Goal: Task Accomplishment & Management: Use online tool/utility

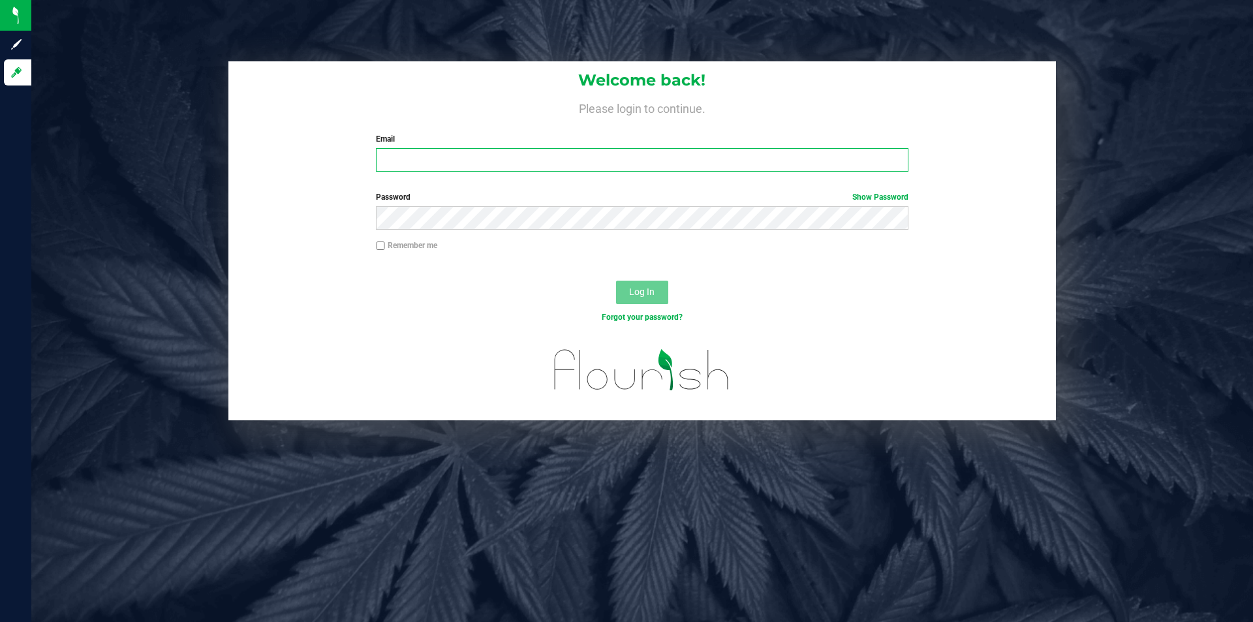
click at [551, 154] on input "Email" at bounding box center [642, 159] width 532 height 23
type input "[EMAIL_ADDRESS][DOMAIN_NAME]"
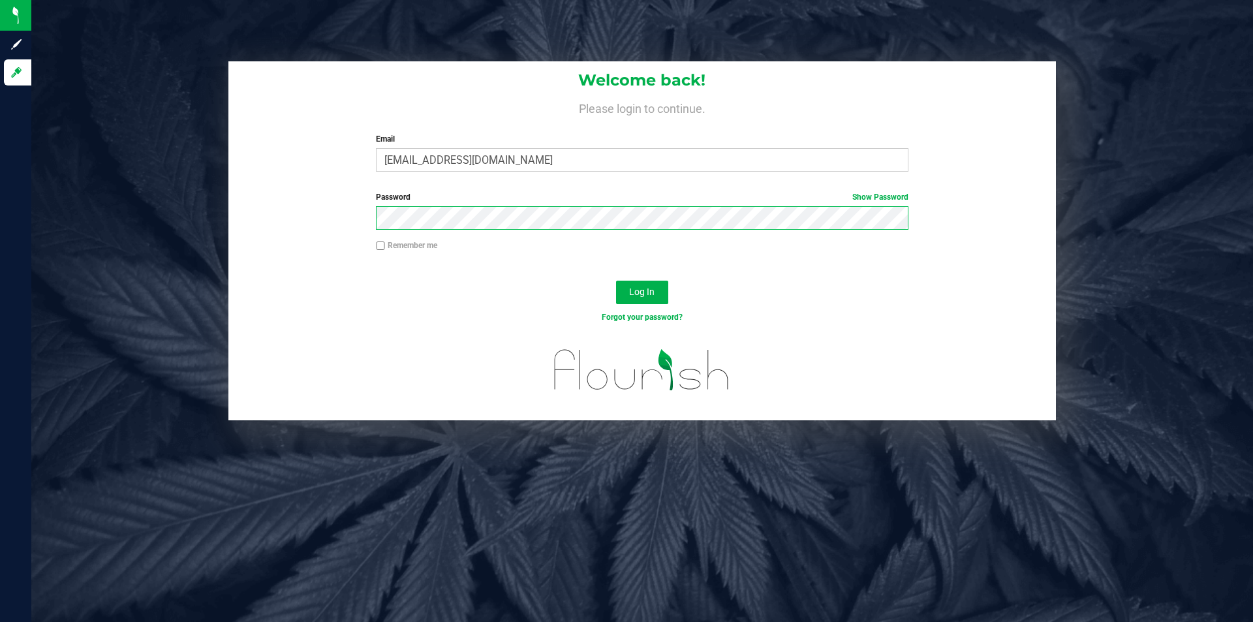
click at [616, 281] on button "Log In" at bounding box center [642, 292] width 52 height 23
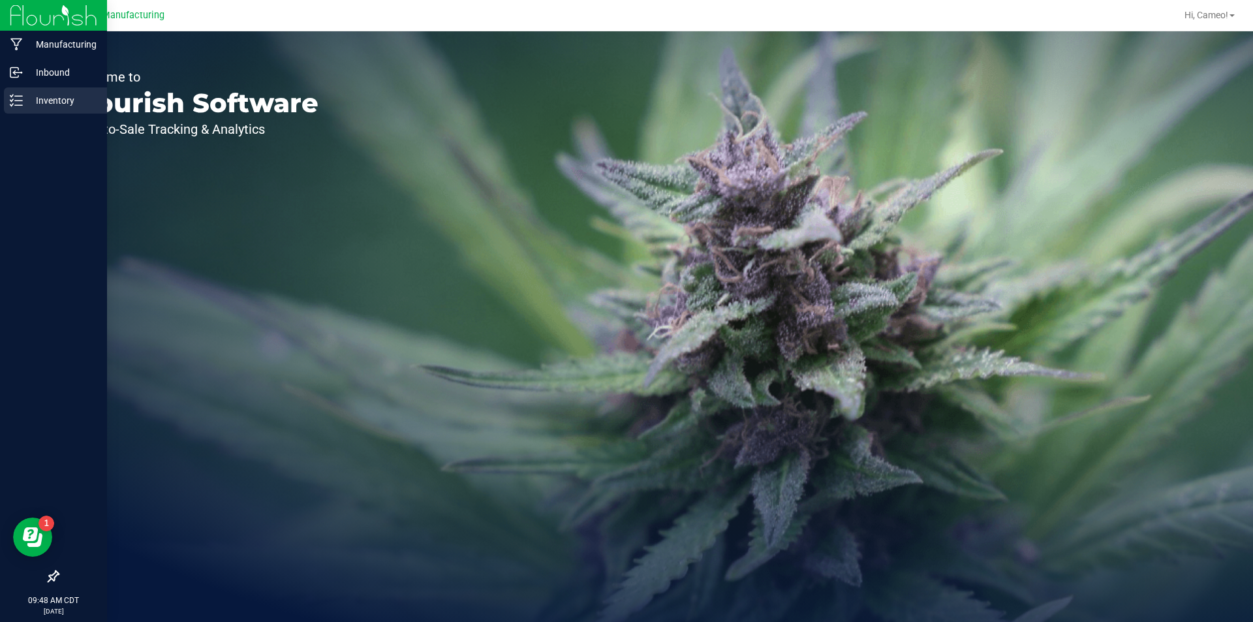
click at [18, 100] on icon at bounding box center [16, 100] width 13 height 13
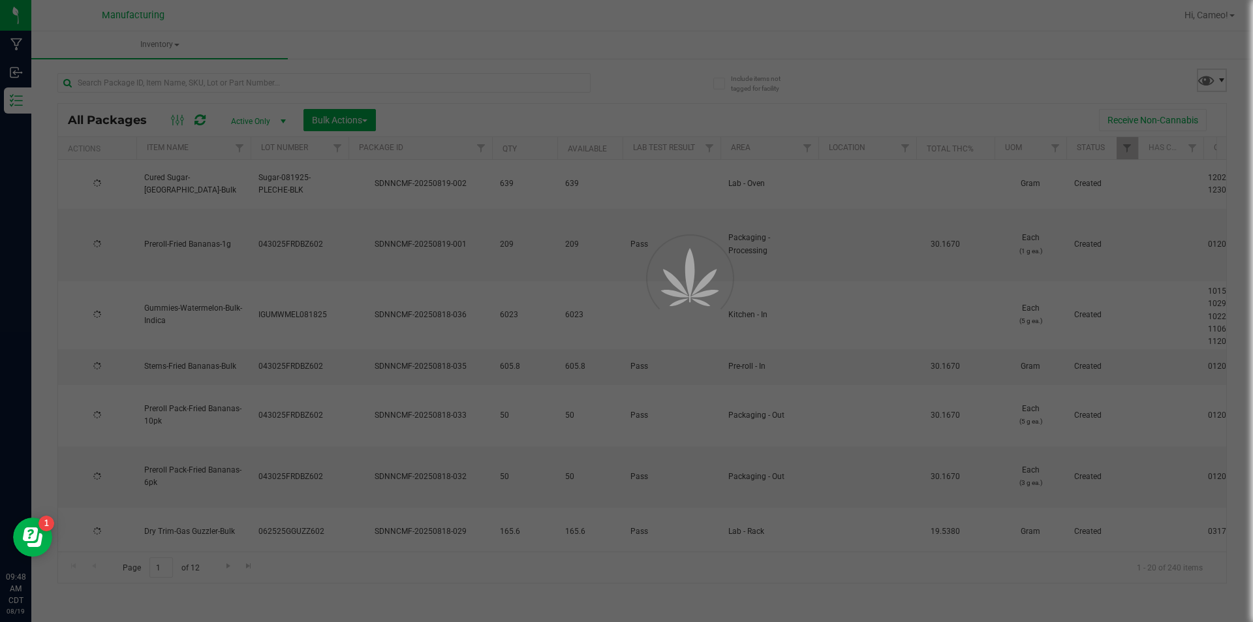
click at [1216, 78] on span at bounding box center [1221, 80] width 10 height 10
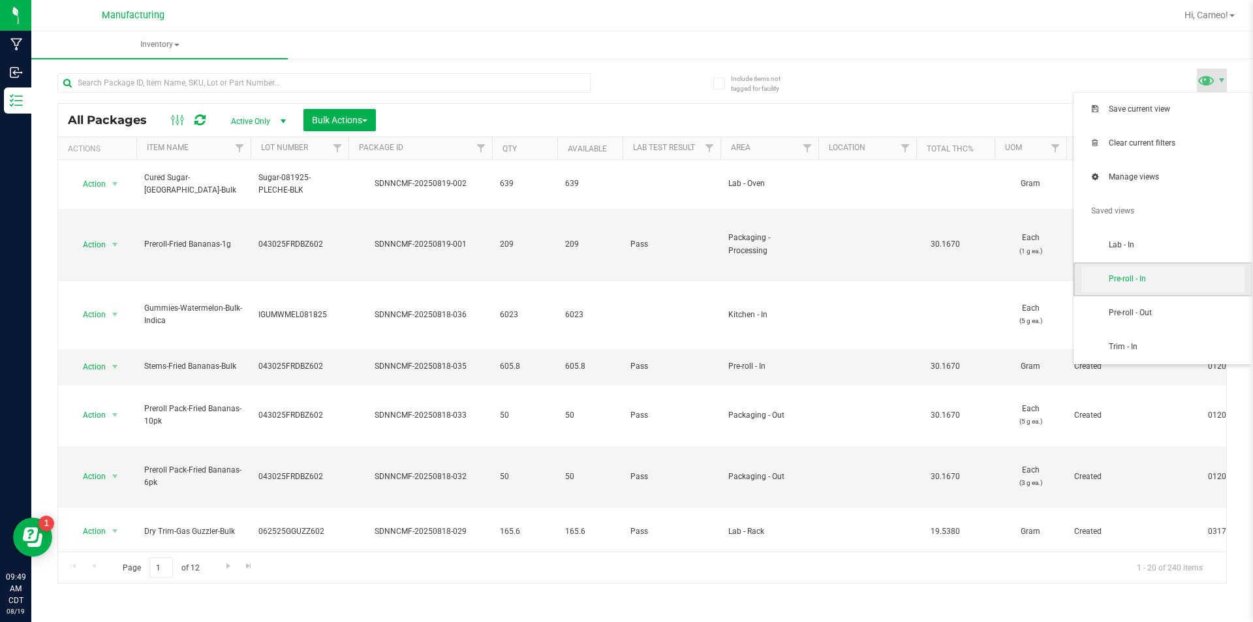
click at [1148, 288] on span "Pre-roll - In" at bounding box center [1162, 279] width 163 height 26
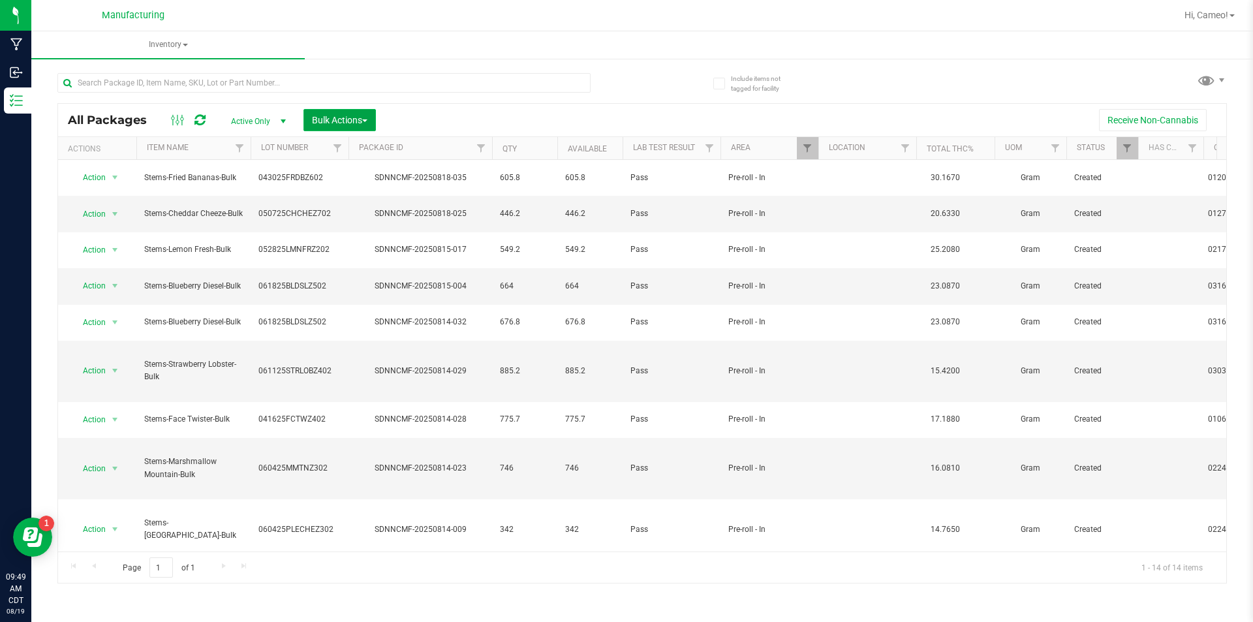
click at [321, 125] on span "Bulk Actions" at bounding box center [339, 120] width 55 height 10
click at [322, 155] on div "Add to manufacturing run" at bounding box center [369, 151] width 116 height 21
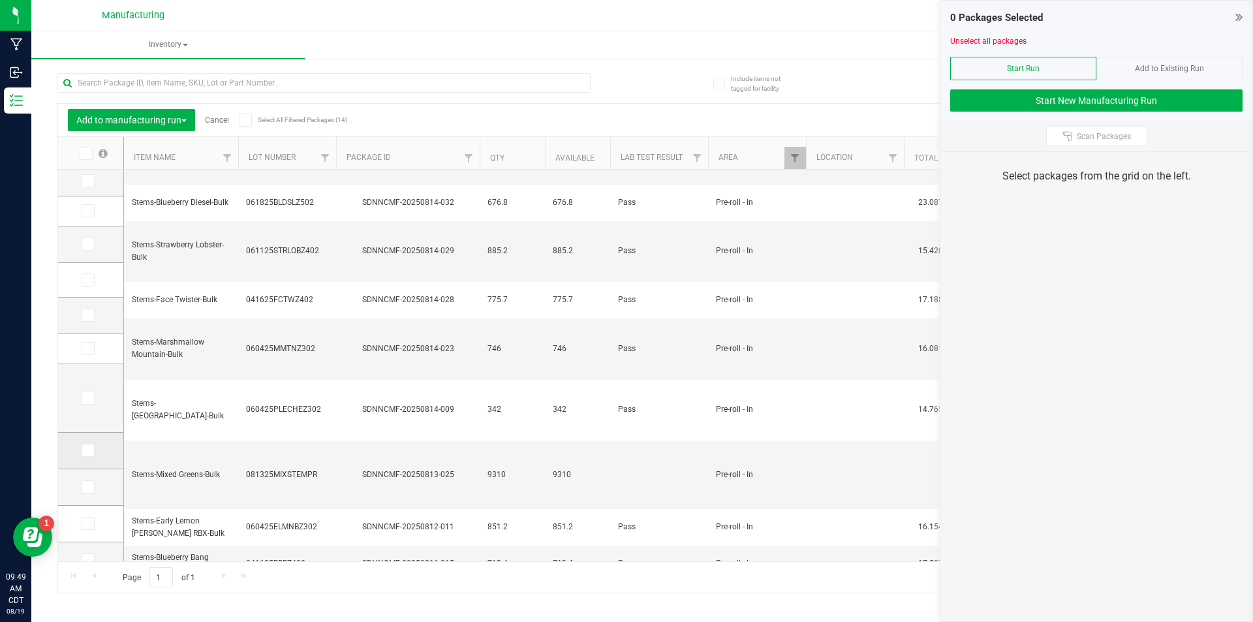
scroll to position [117, 0]
click at [86, 543] on icon at bounding box center [87, 543] width 8 height 0
click at [0, 0] on input "checkbox" at bounding box center [0, 0] width 0 height 0
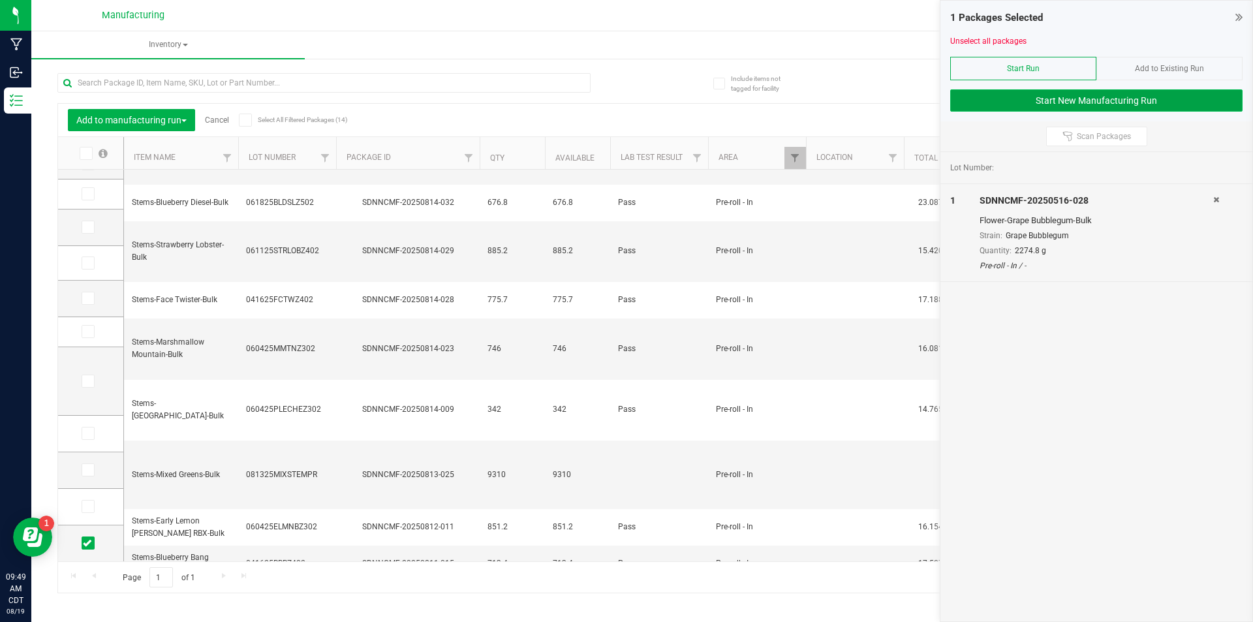
click at [1016, 100] on button "Start New Manufacturing Run" at bounding box center [1096, 100] width 292 height 22
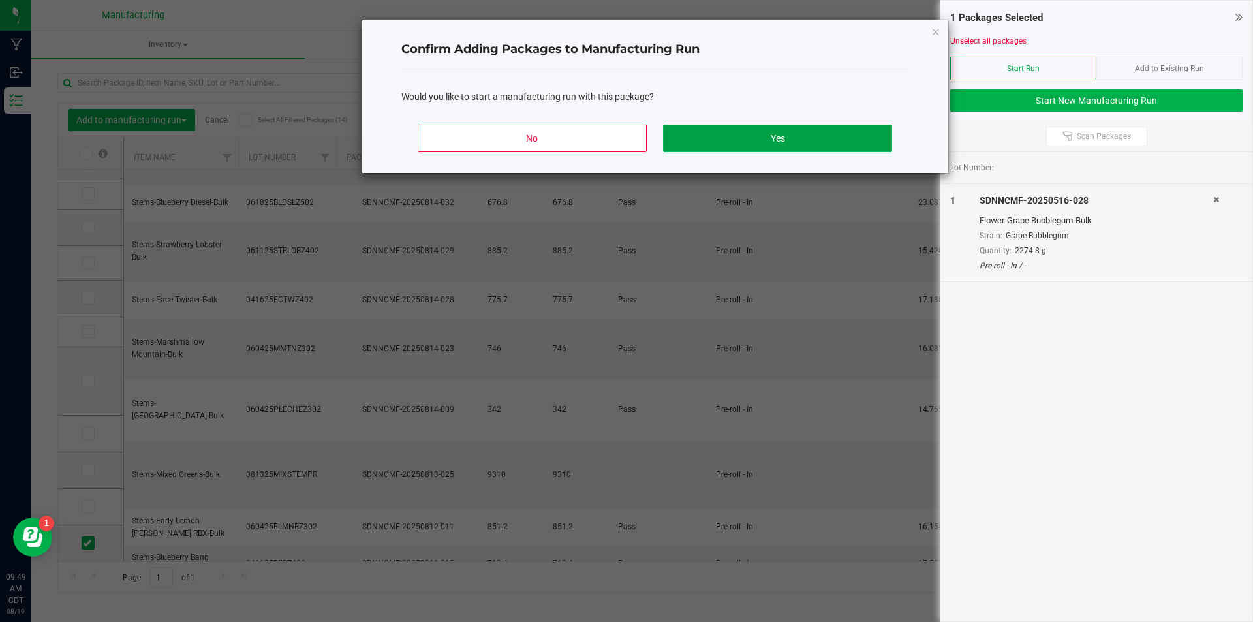
click at [718, 133] on button "Yes" at bounding box center [777, 138] width 228 height 27
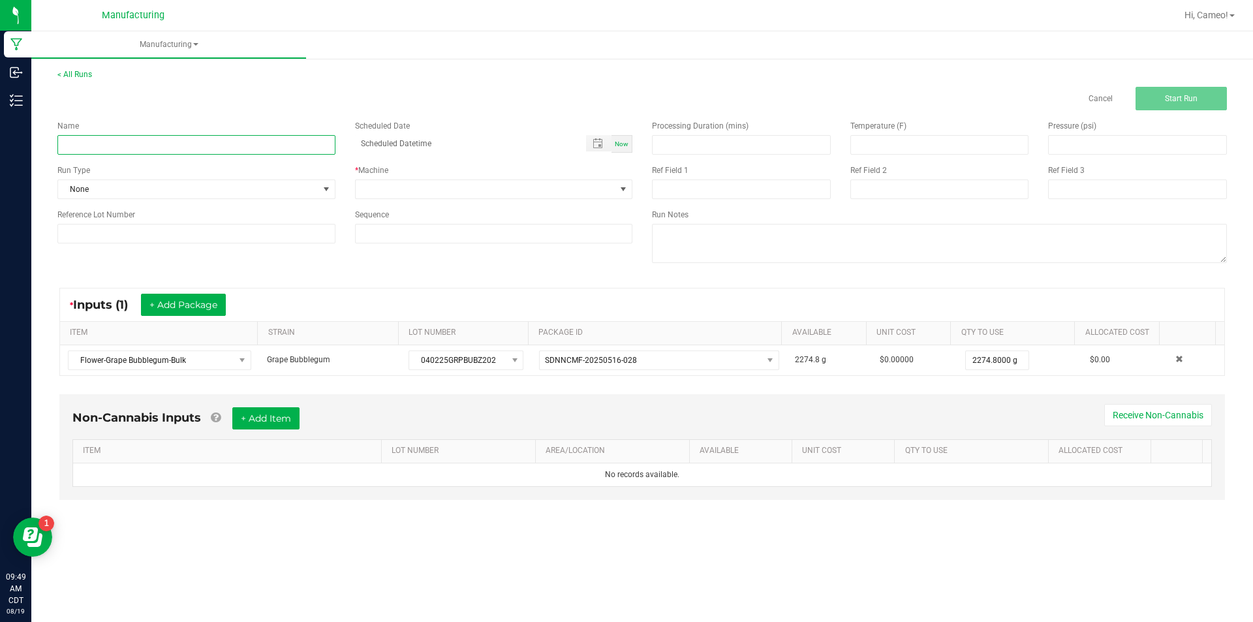
click at [225, 141] on input at bounding box center [196, 145] width 278 height 20
type input "081925 - Grape Bubblegum"
click at [617, 141] on span "Now" at bounding box center [622, 143] width 14 height 7
type input "[DATE] 9:49 AM"
drag, startPoint x: 597, startPoint y: 188, endPoint x: 588, endPoint y: 196, distance: 11.5
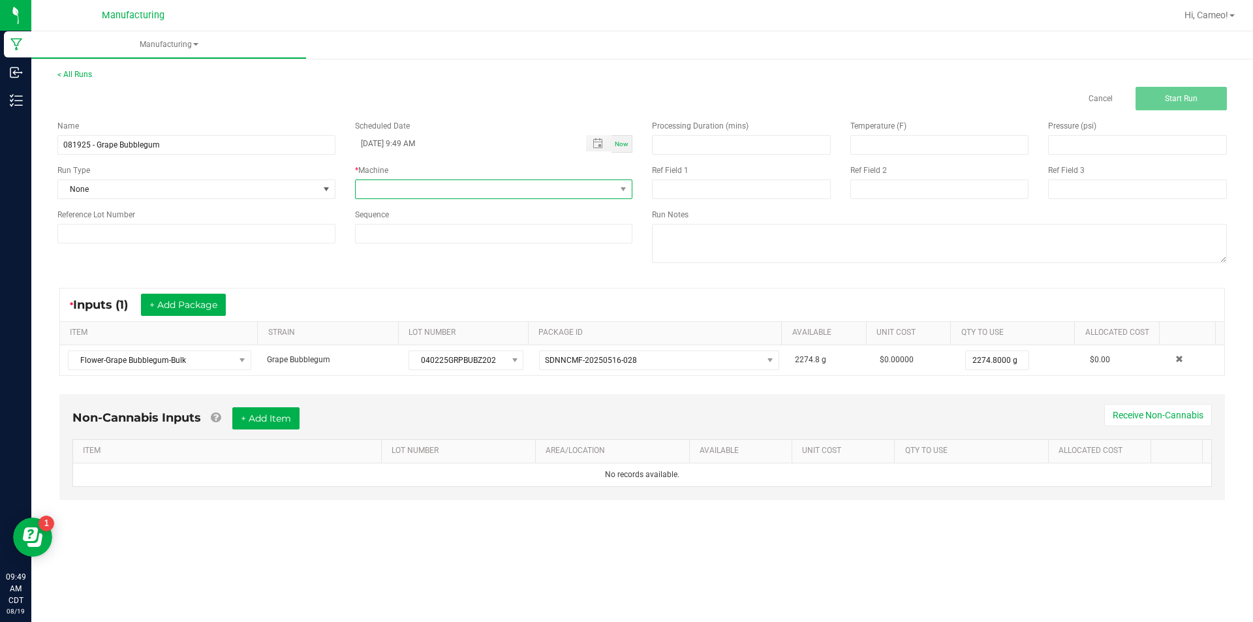
click at [596, 189] on span at bounding box center [486, 189] width 260 height 18
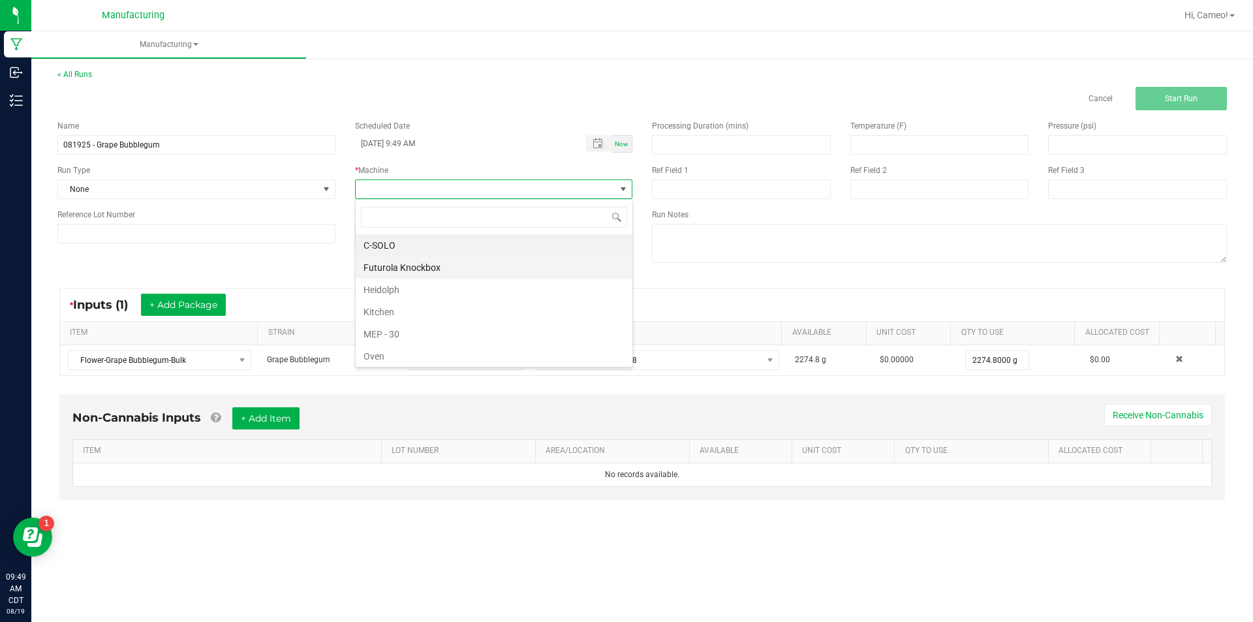
scroll to position [20, 277]
click at [480, 266] on li "Futurola Knockbox" at bounding box center [494, 267] width 277 height 22
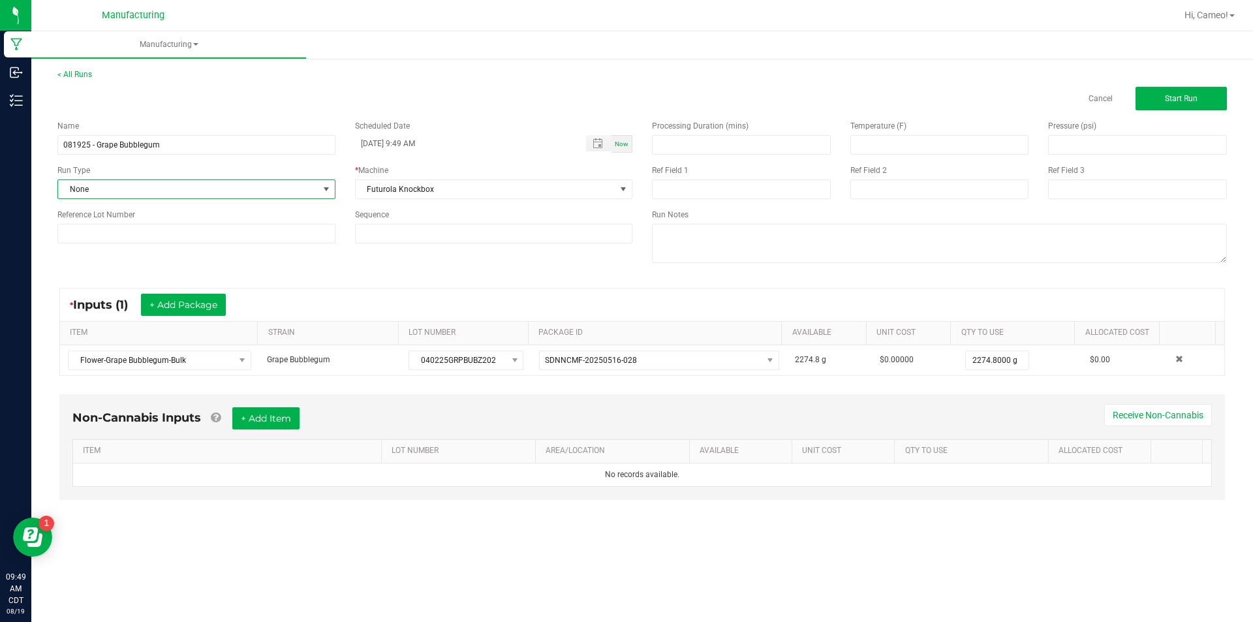
click at [257, 192] on span "None" at bounding box center [188, 189] width 260 height 18
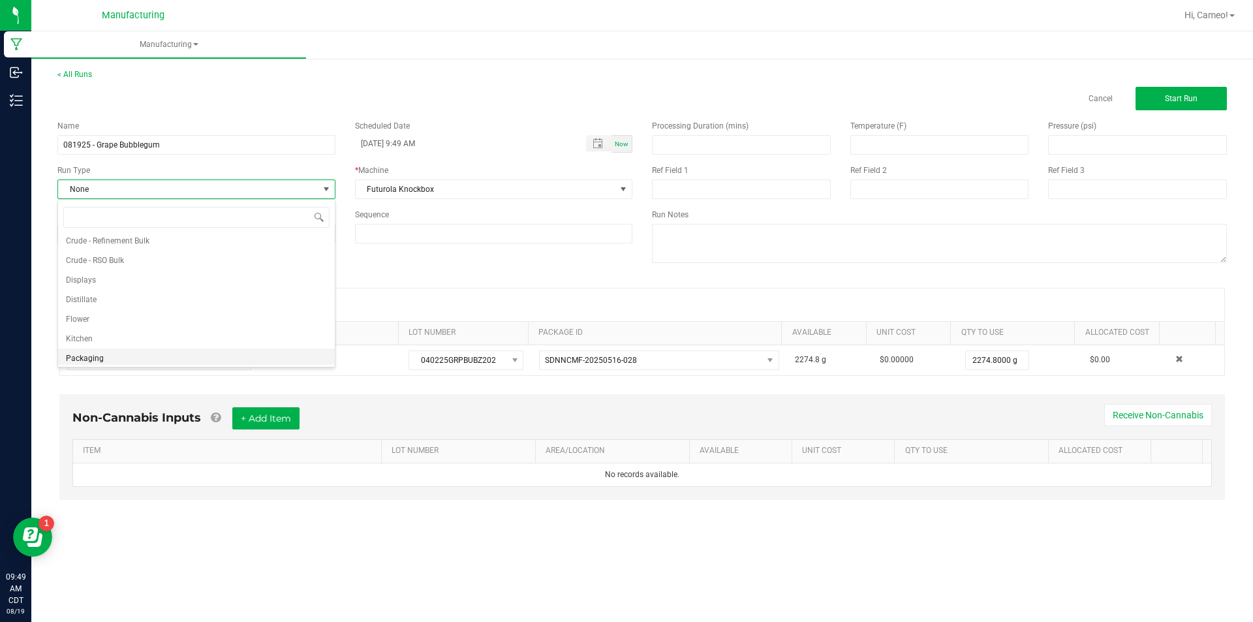
scroll to position [65, 0]
click at [125, 361] on li "Pre-roll" at bounding box center [196, 355] width 277 height 20
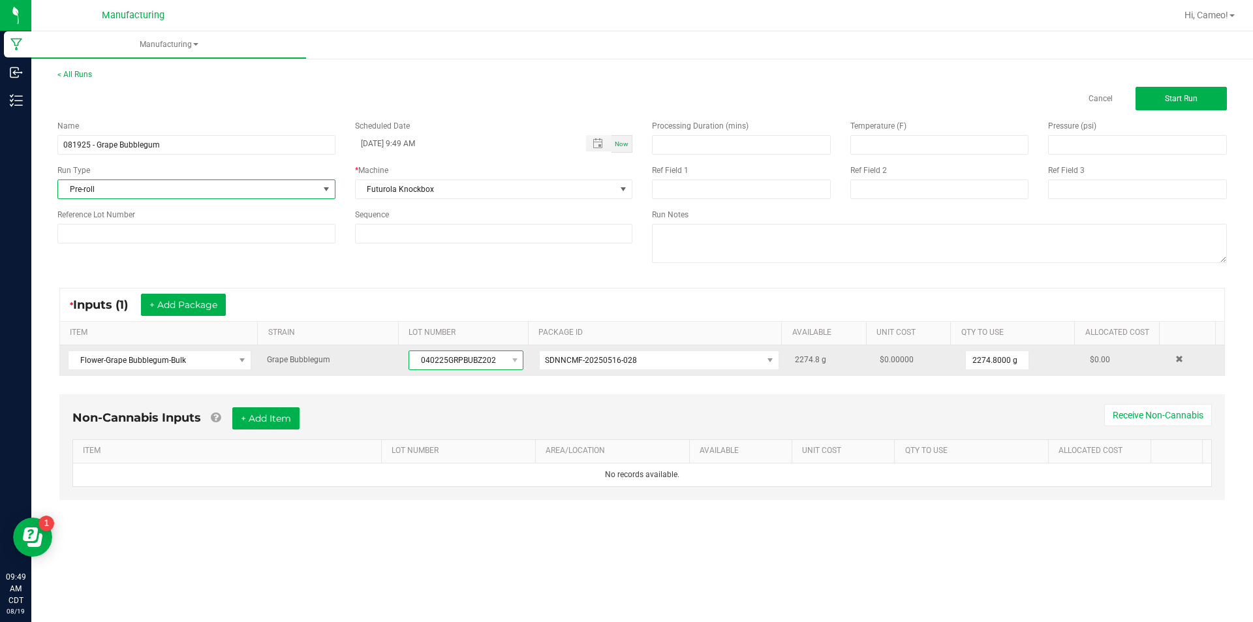
click at [476, 358] on span "040225GRPBUBZ202" at bounding box center [457, 360] width 97 height 18
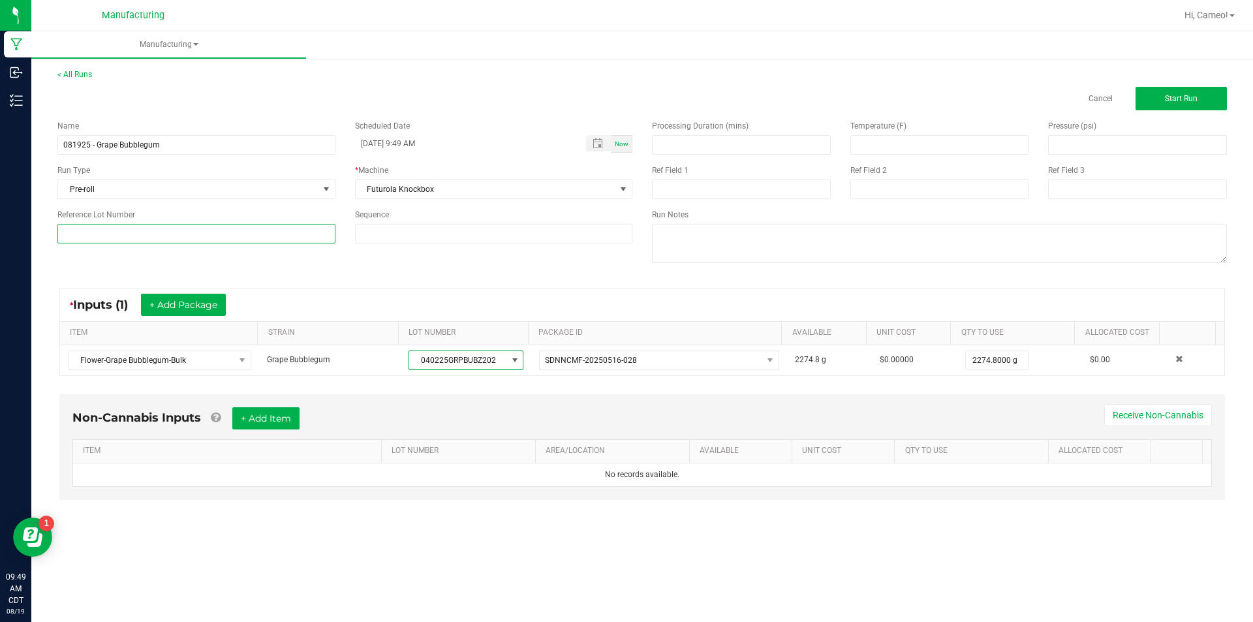
click at [224, 234] on input at bounding box center [196, 234] width 278 height 20
paste input "040225GRPBUBZ202"
type input "040225GRPBUBZ202"
click at [1205, 97] on button "Start Run" at bounding box center [1180, 98] width 91 height 23
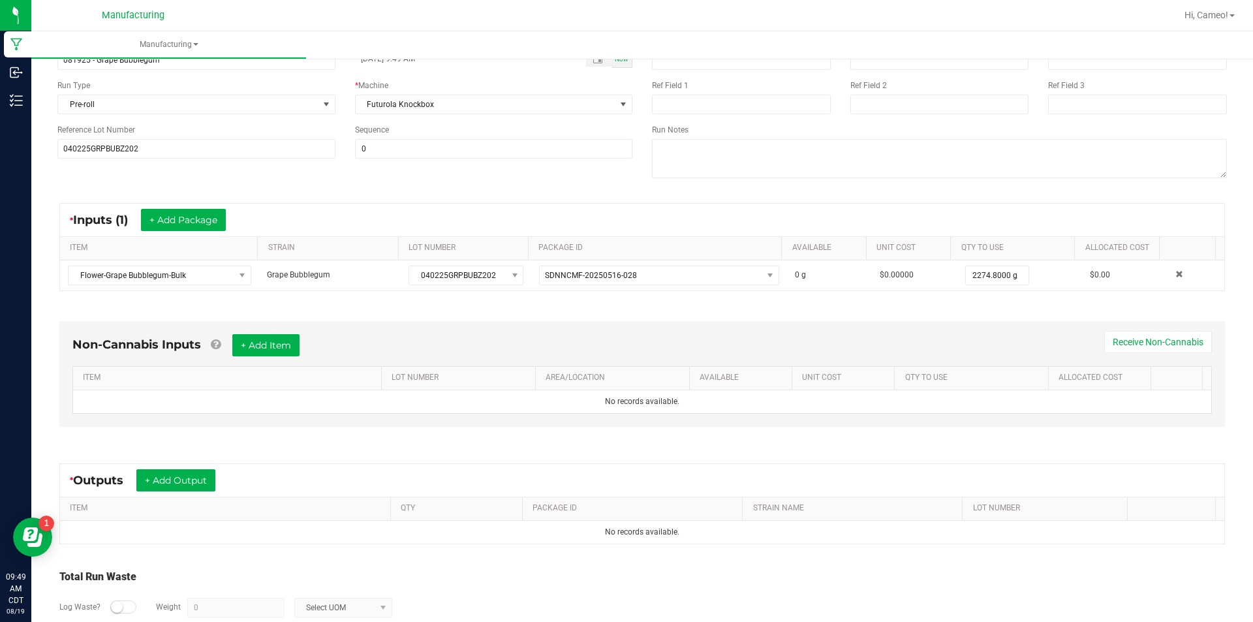
scroll to position [173, 0]
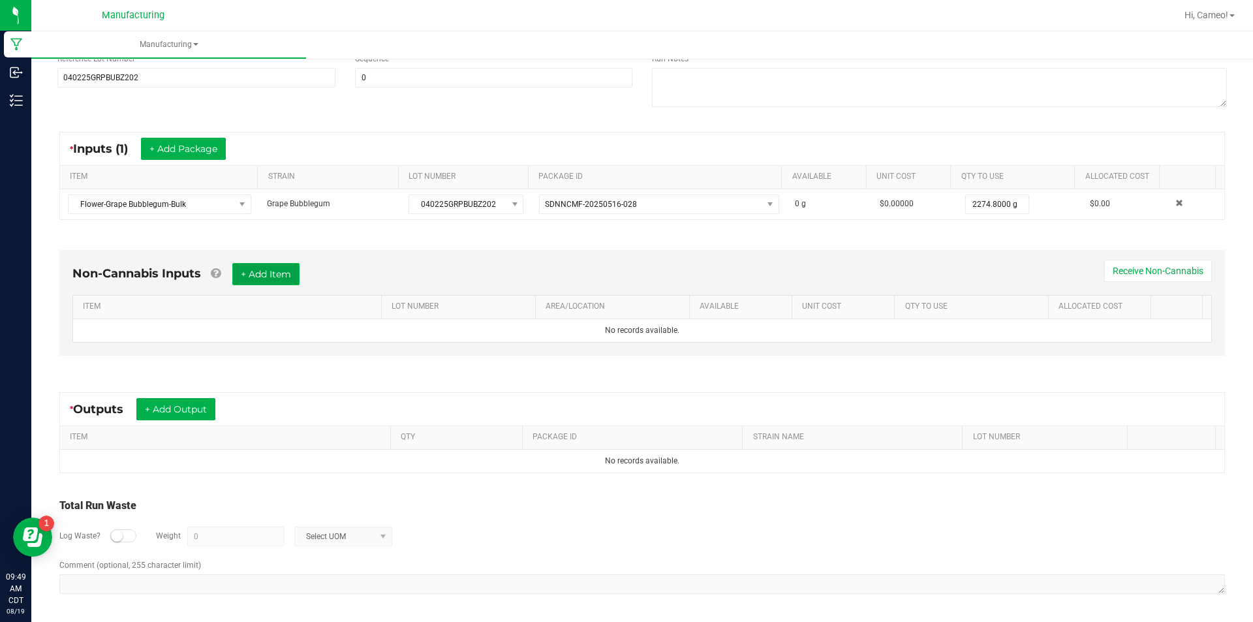
click at [290, 266] on button "+ Add Item" at bounding box center [265, 274] width 67 height 22
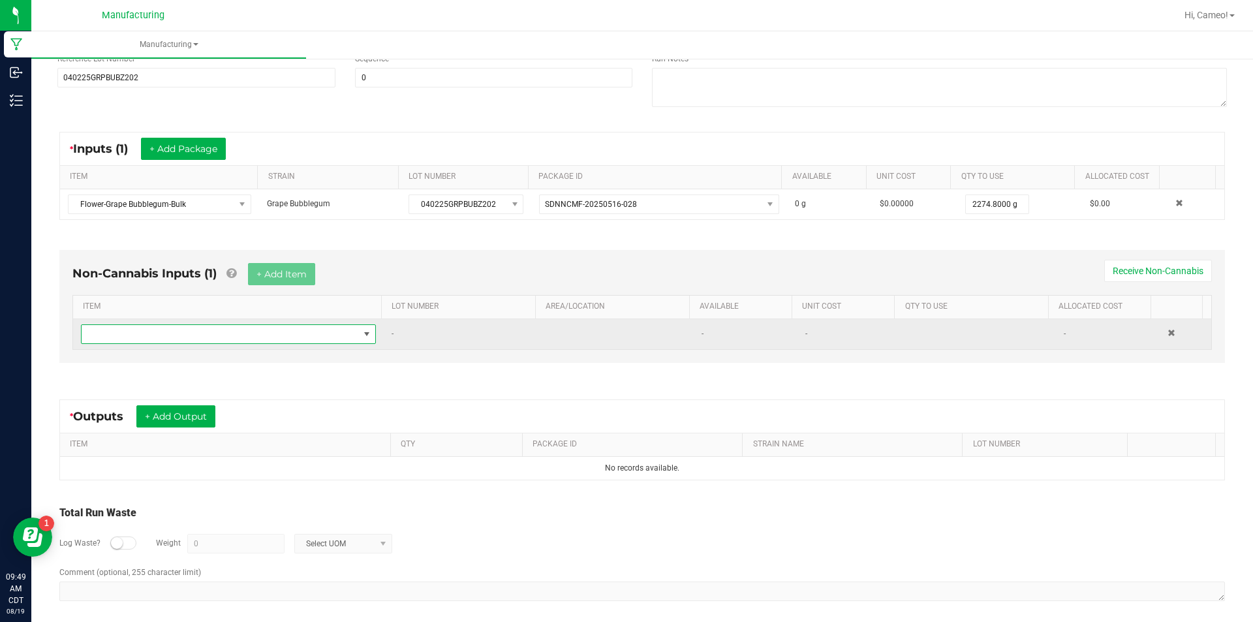
click at [274, 331] on span "NO DATA FOUND" at bounding box center [220, 334] width 277 height 18
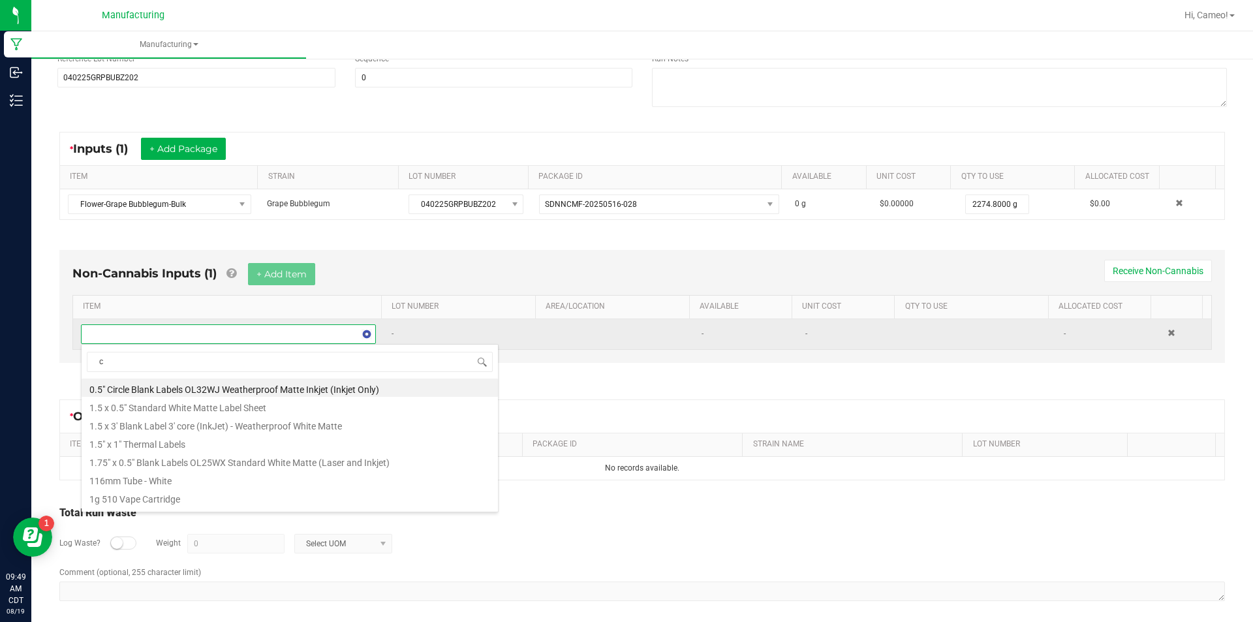
scroll to position [20, 290]
type input "cones"
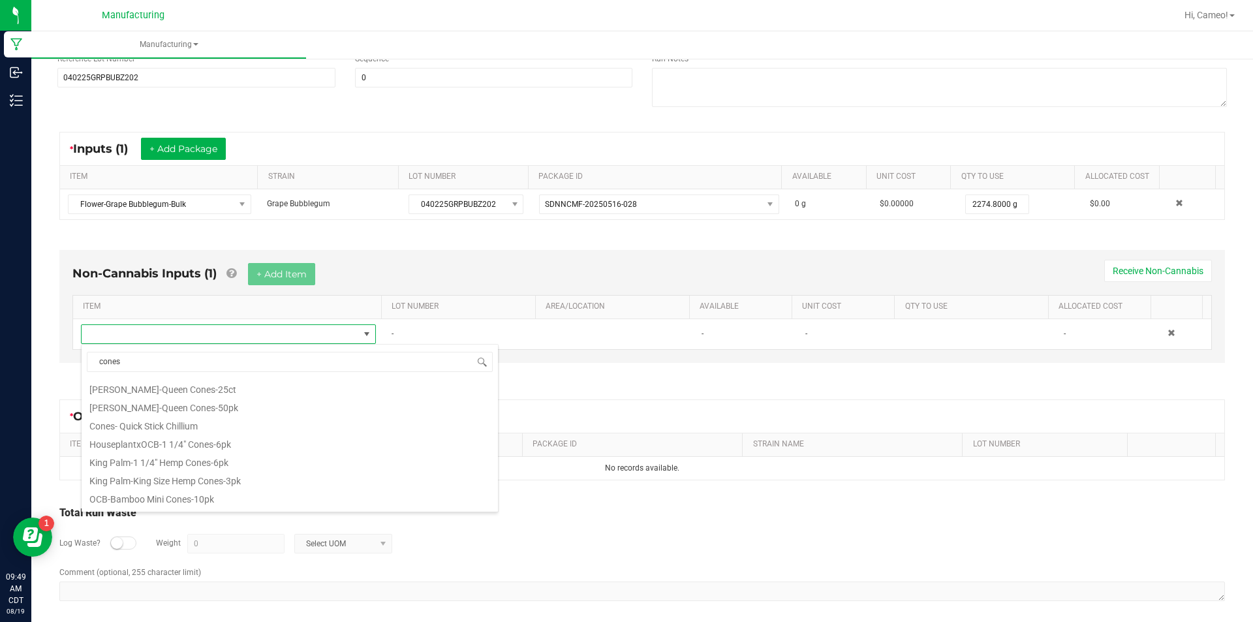
scroll to position [587, 0]
click at [269, 440] on li "RAW Classic 1 1/4 Size Pre-Rolled Cones | 84mm - Unbleached Paper" at bounding box center [290, 440] width 416 height 18
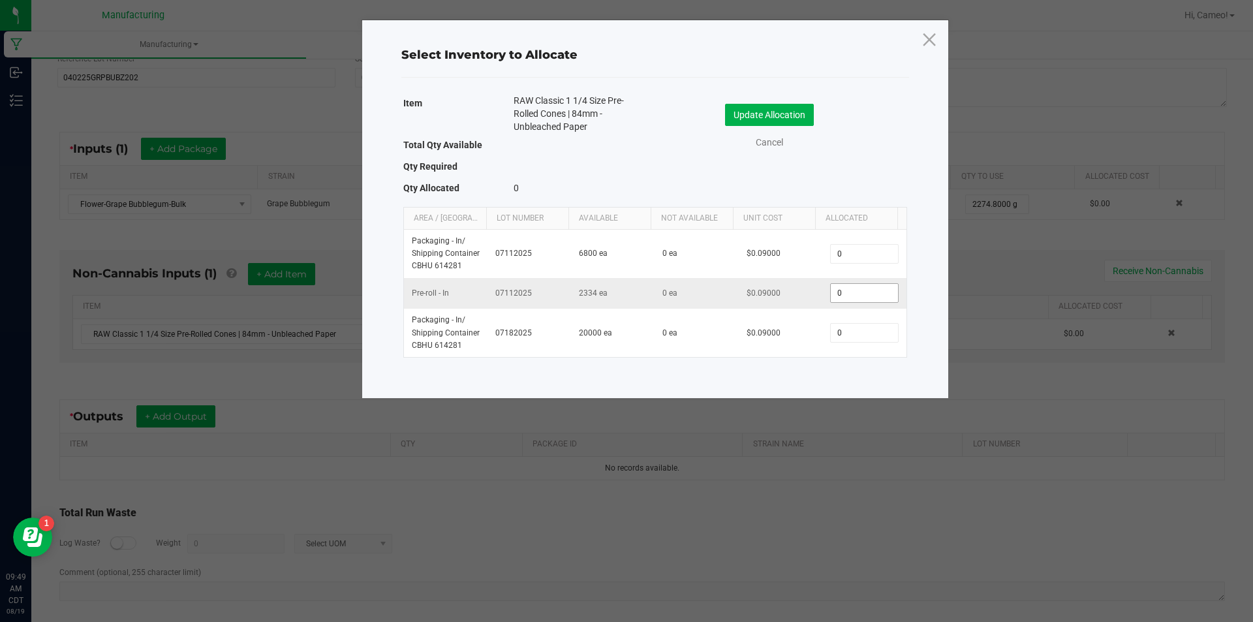
click at [832, 300] on input "0" at bounding box center [864, 293] width 67 height 18
type input "800"
click at [767, 117] on button "Update Allocation" at bounding box center [769, 115] width 89 height 22
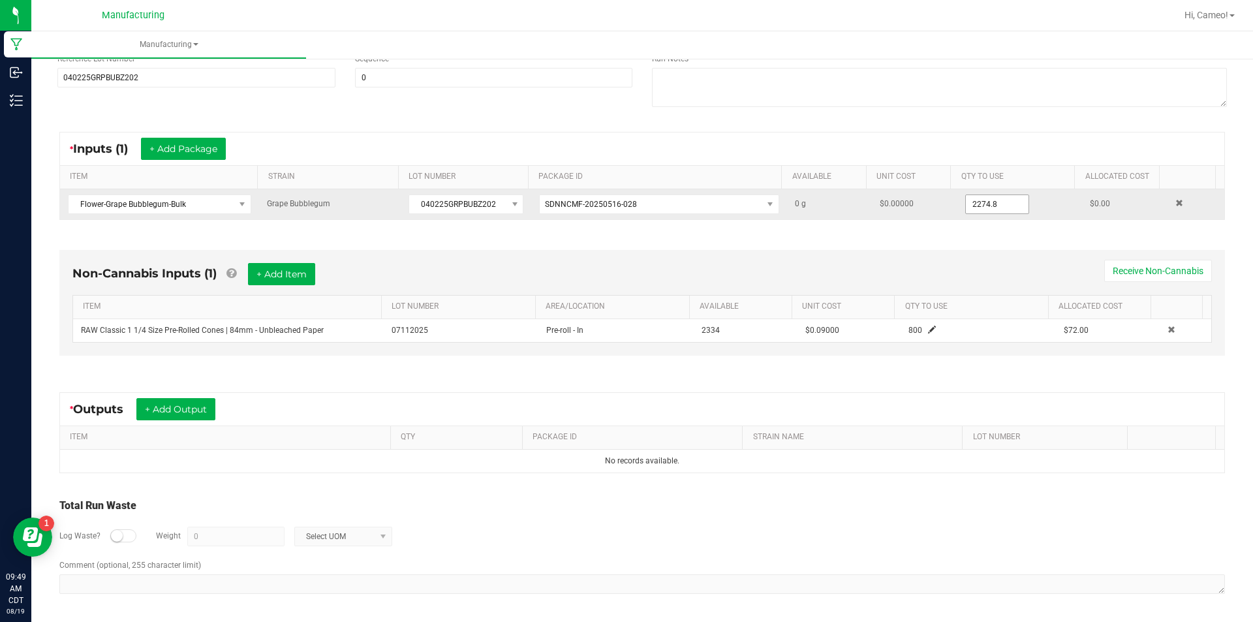
click at [973, 201] on input "2274.8" at bounding box center [997, 204] width 63 height 18
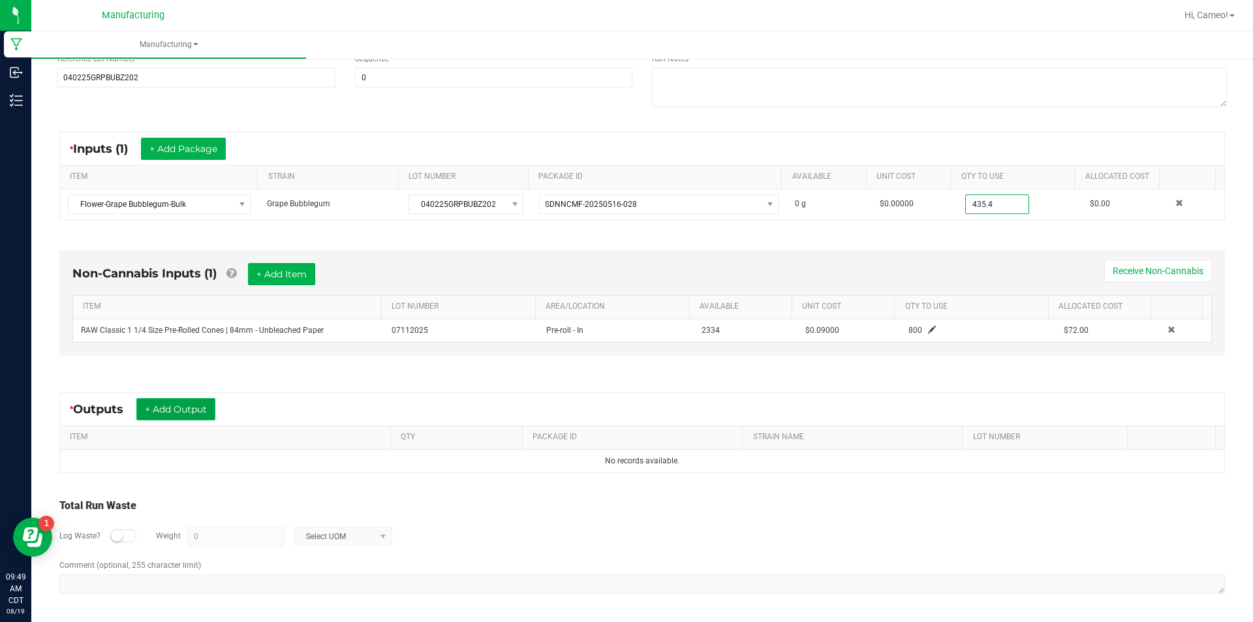
type input "435.4000 g"
click at [198, 412] on button "+ Add Output" at bounding box center [175, 409] width 79 height 22
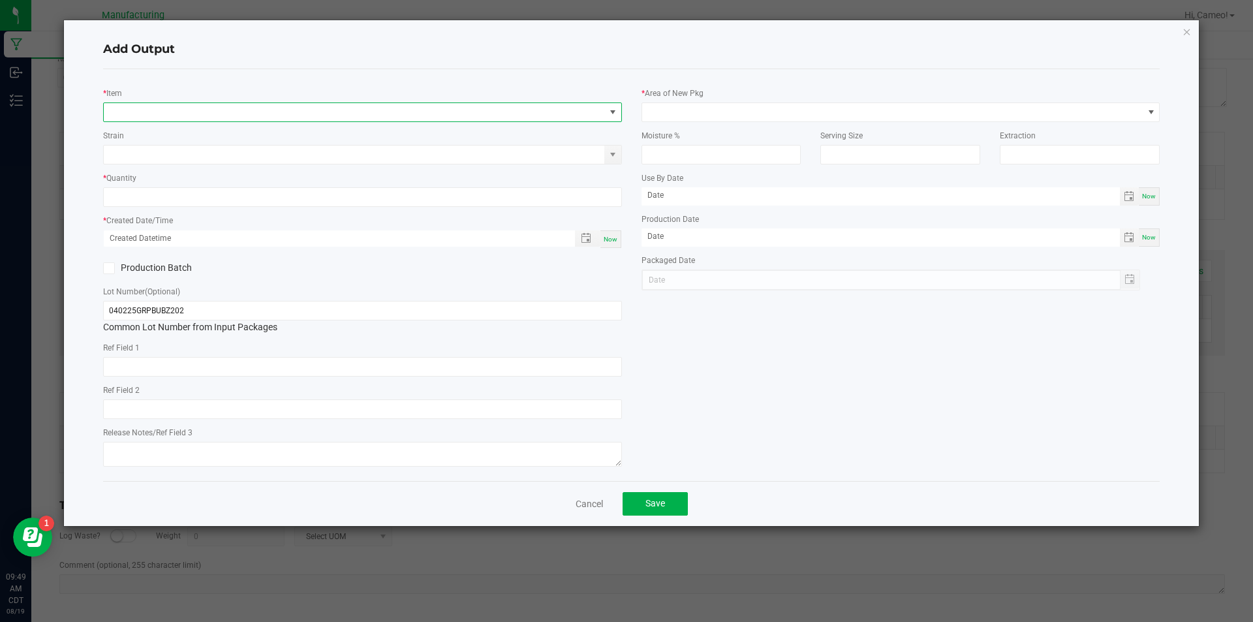
click at [339, 120] on span "NO DATA FOUND" at bounding box center [354, 112] width 501 height 18
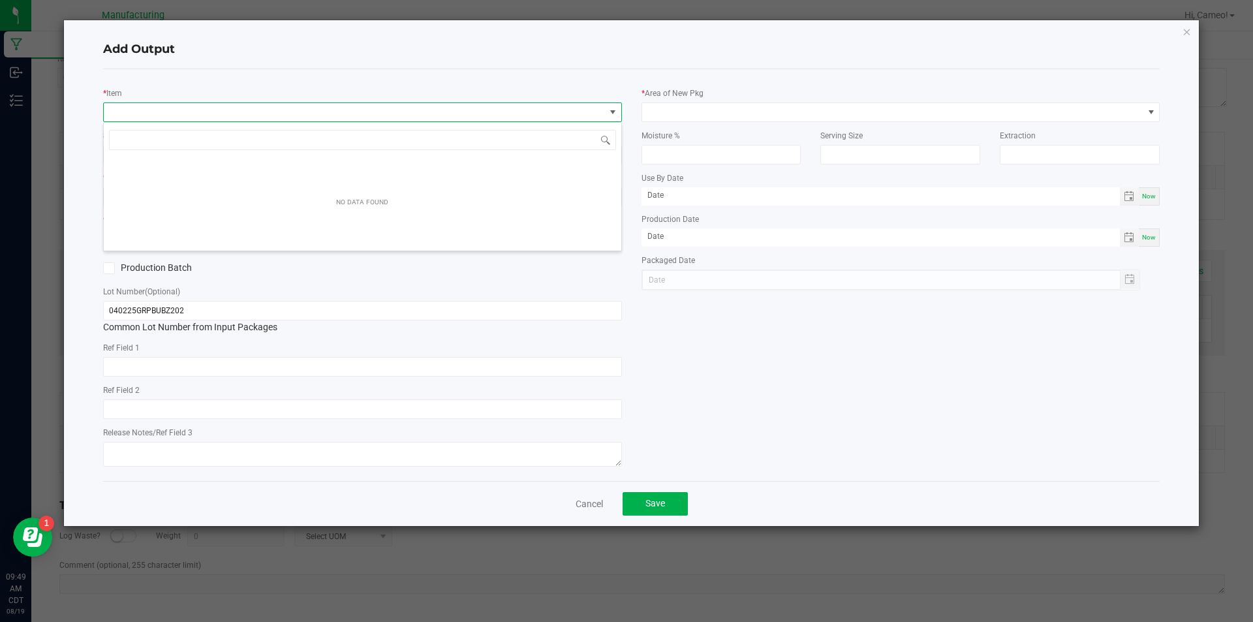
scroll to position [20, 519]
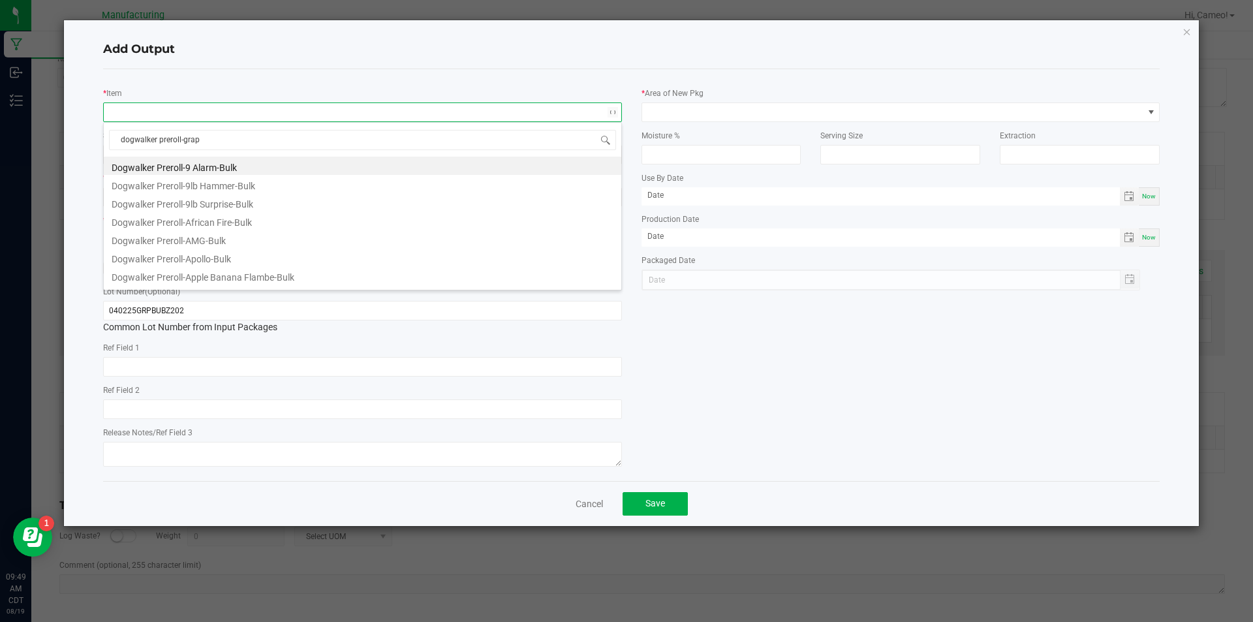
type input "dogwalker preroll-grape"
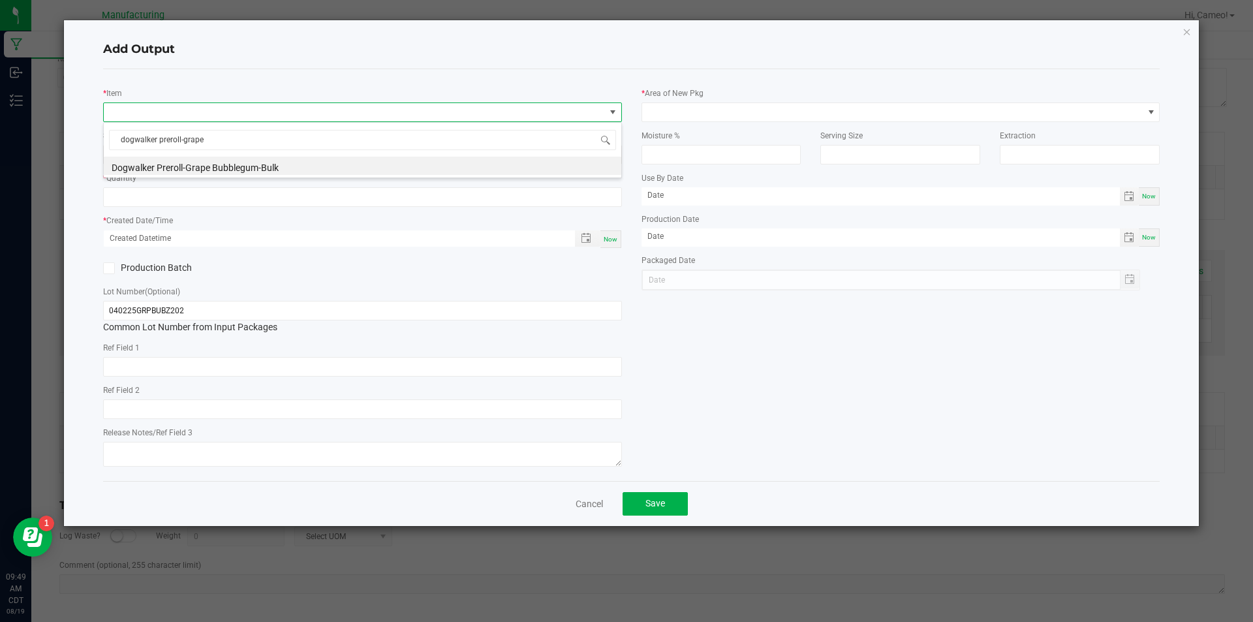
click at [256, 160] on li "Dogwalker Preroll-Grape Bubblegum-Bulk" at bounding box center [362, 166] width 517 height 18
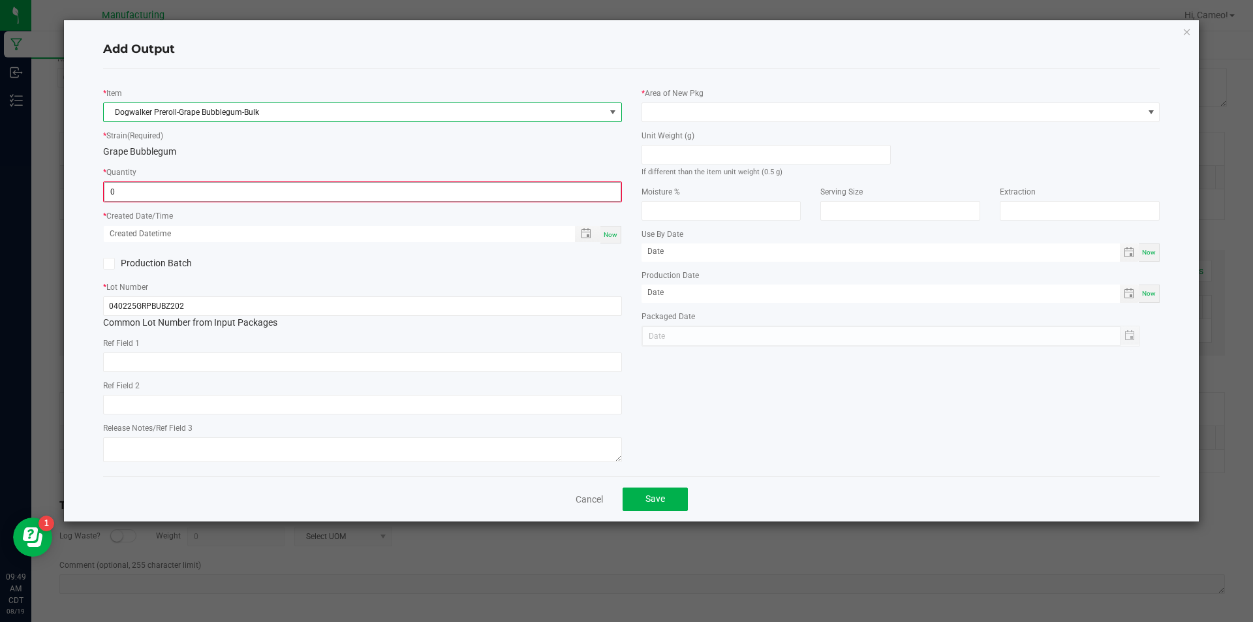
click at [246, 187] on input "0" at bounding box center [362, 192] width 516 height 18
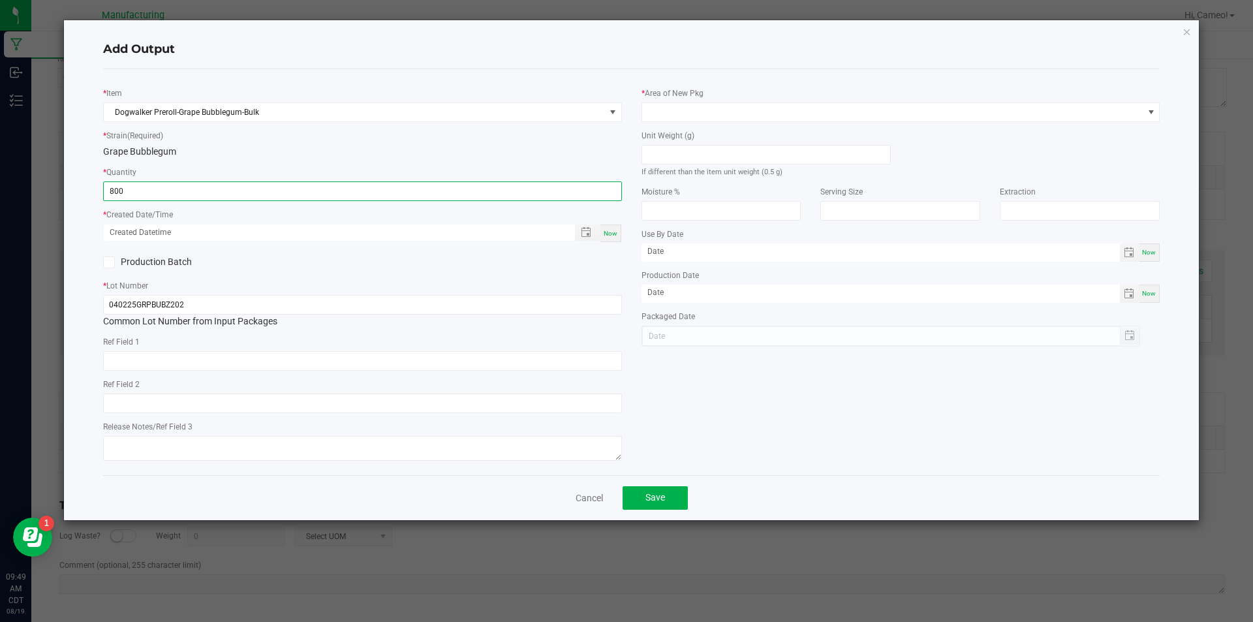
type input "800 ea"
click at [603, 236] on span "Now" at bounding box center [610, 233] width 14 height 7
type input "[DATE] 9:49 AM"
type input "[DATE]"
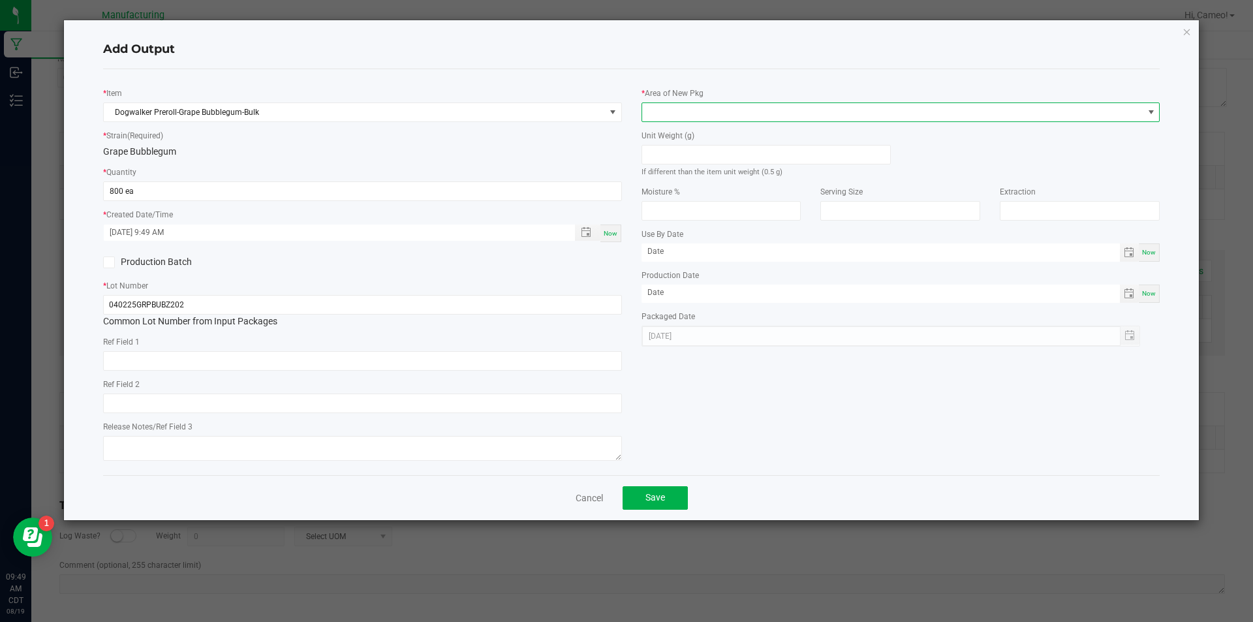
click at [859, 112] on span at bounding box center [892, 112] width 501 height 18
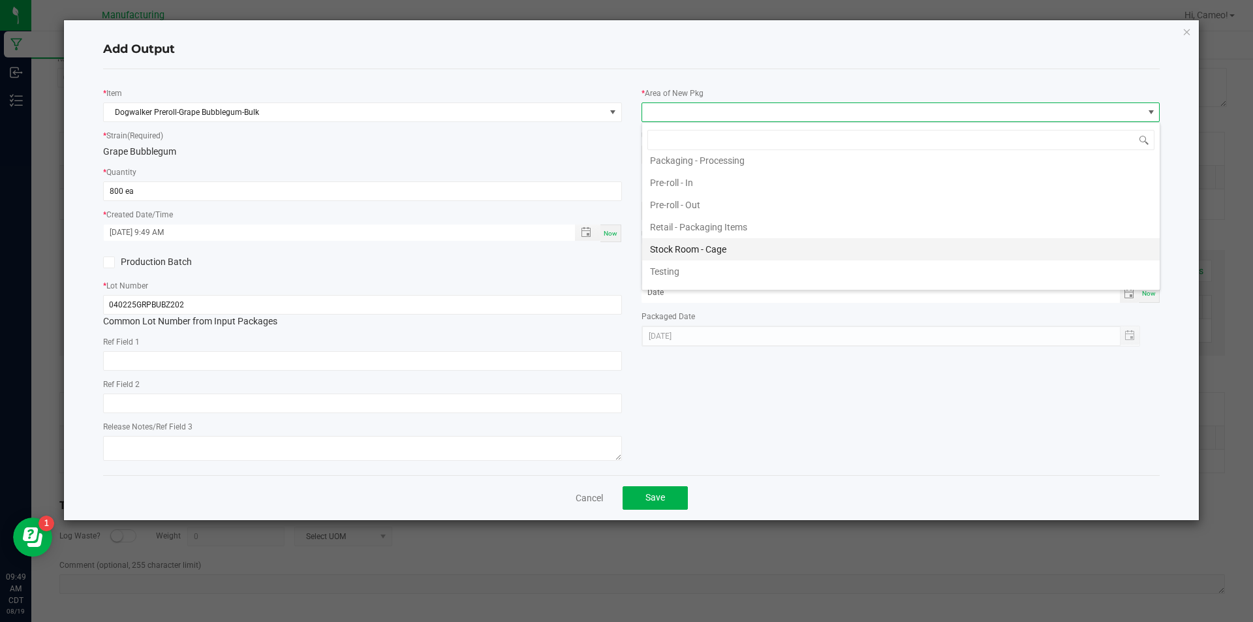
scroll to position [457, 0]
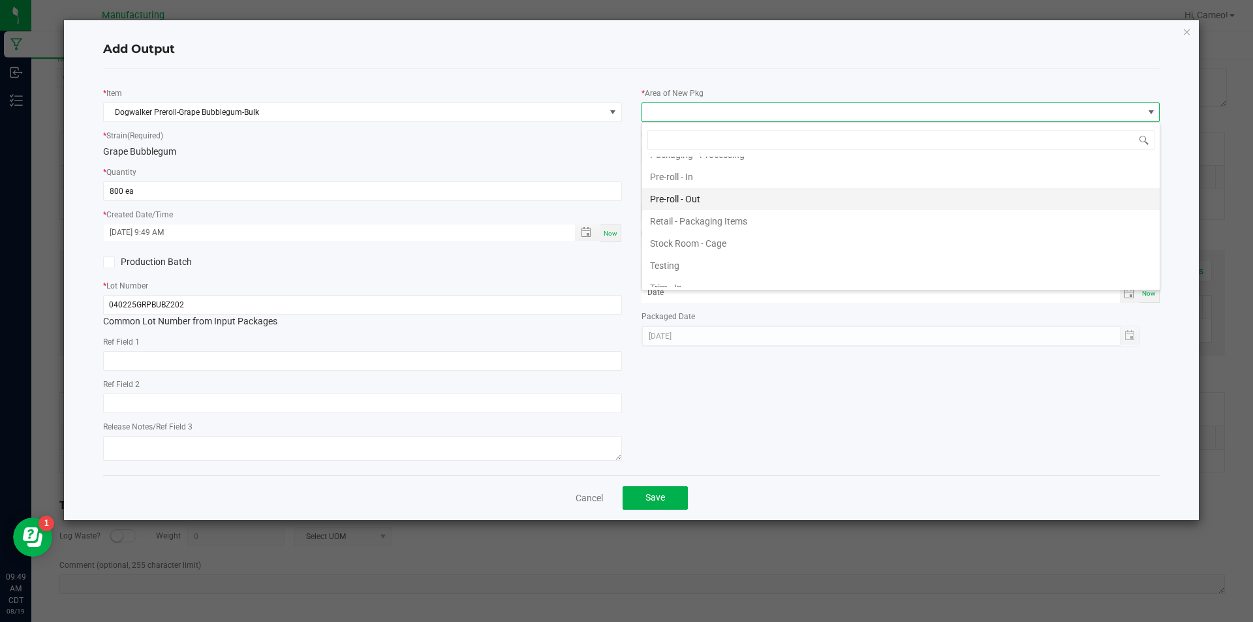
click at [724, 196] on li "Pre-roll - Out" at bounding box center [900, 199] width 517 height 22
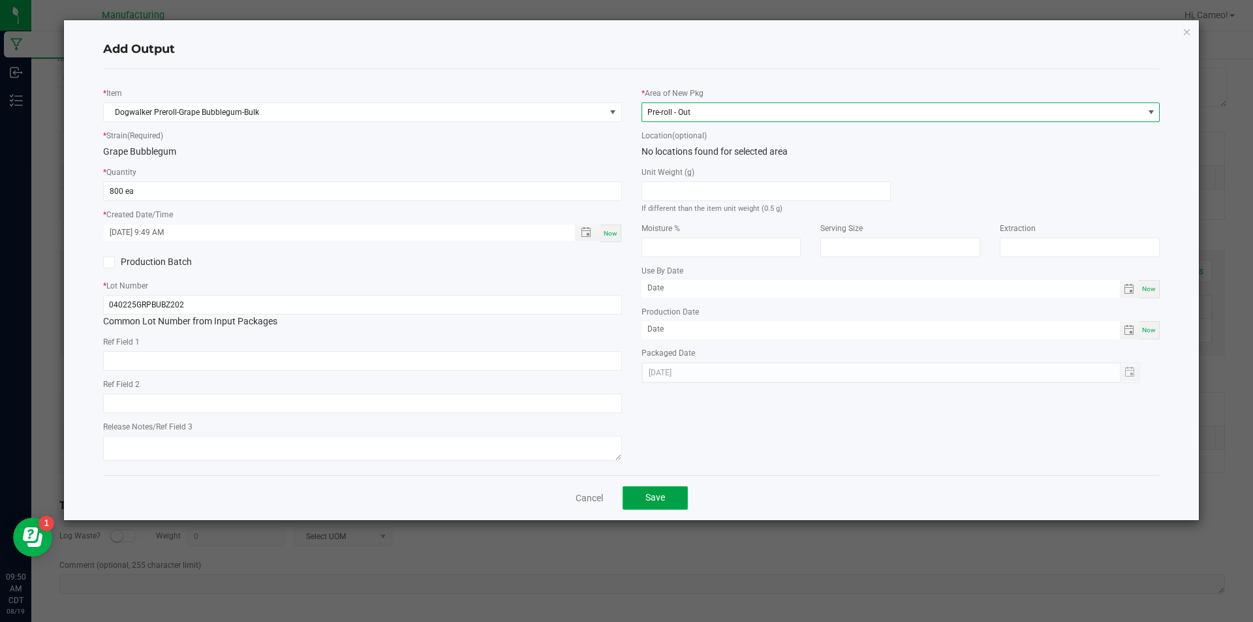
click at [628, 498] on button "Save" at bounding box center [654, 497] width 65 height 23
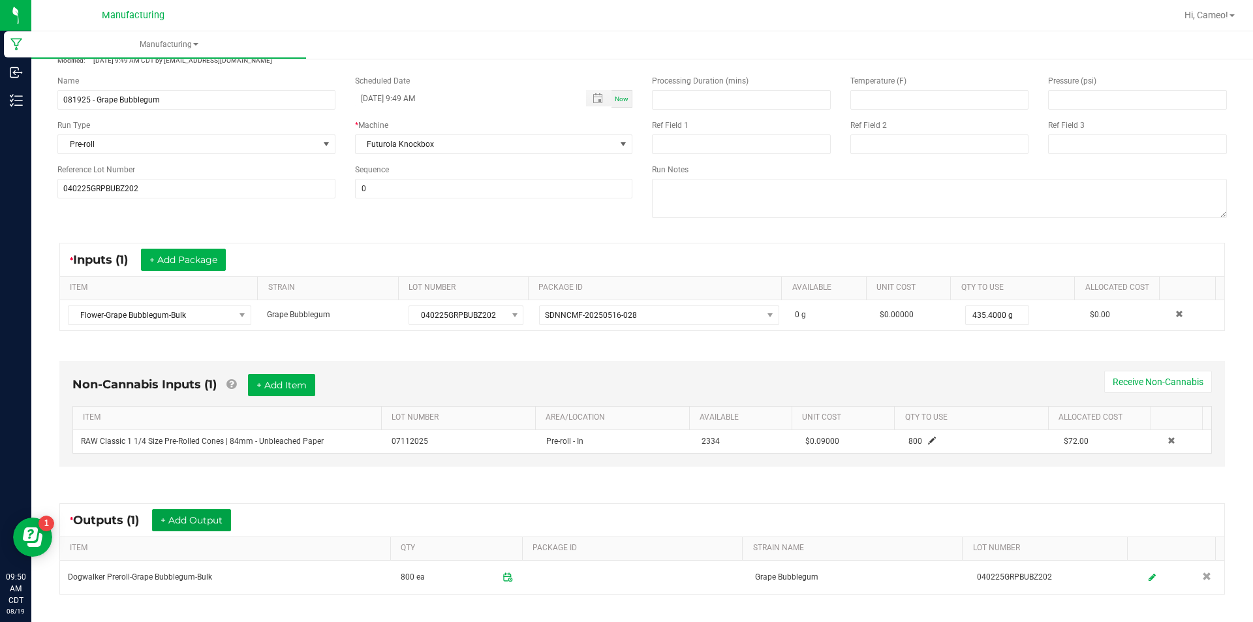
scroll to position [0, 0]
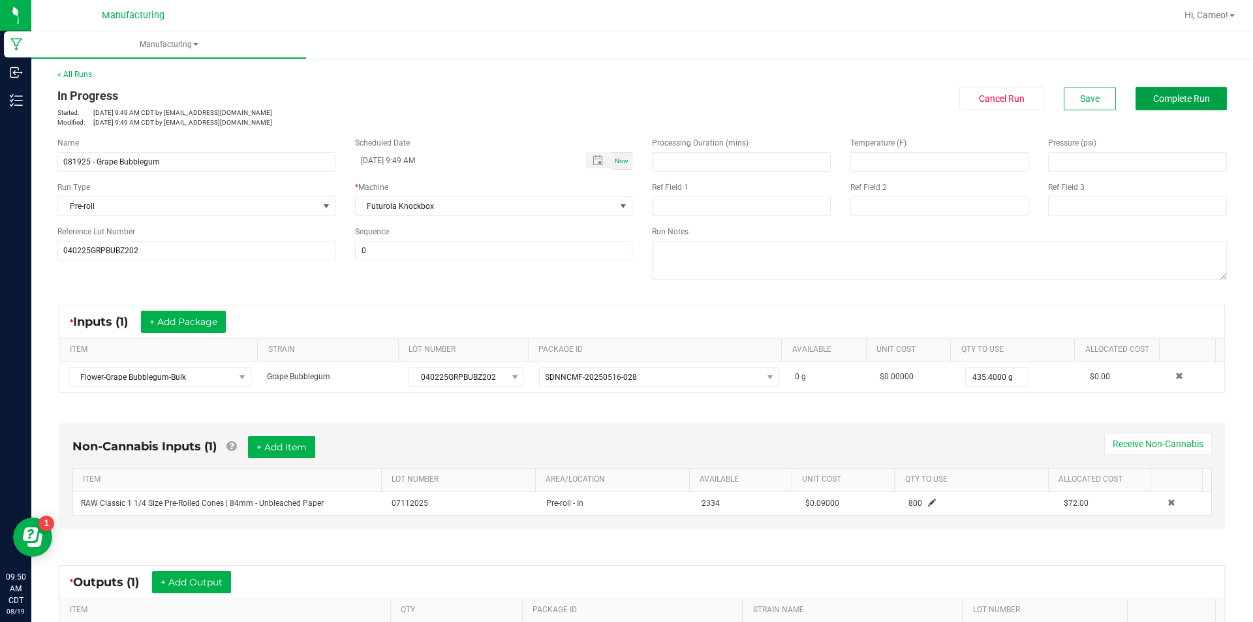
click at [1158, 92] on button "Complete Run" at bounding box center [1180, 98] width 91 height 23
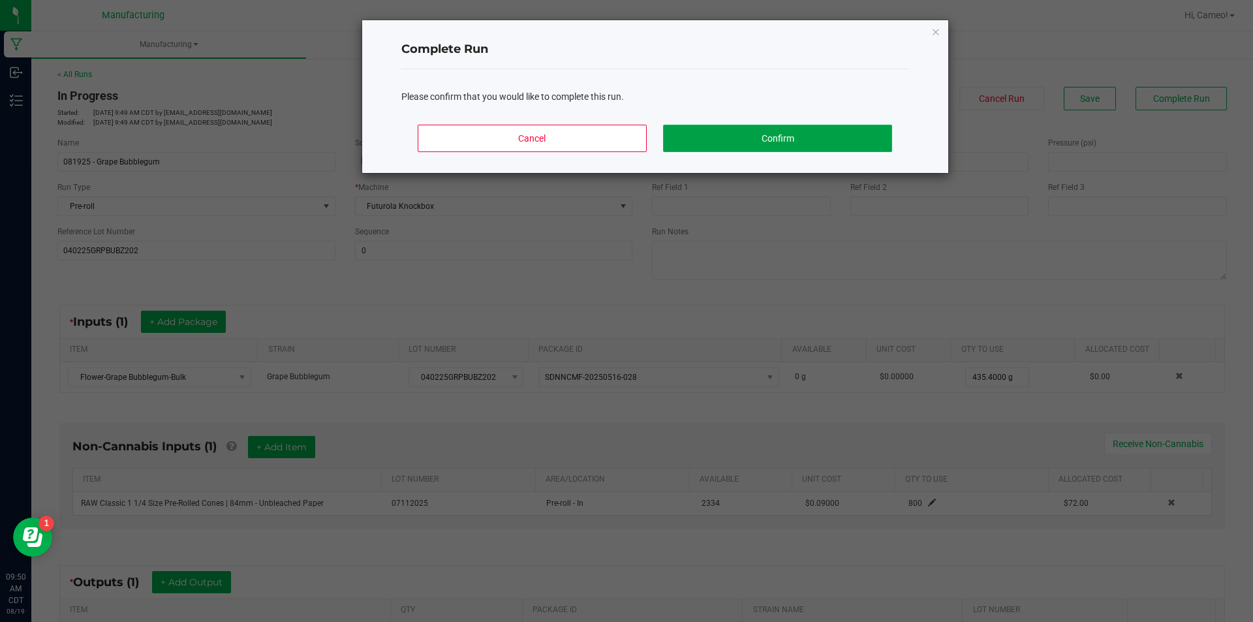
click at [836, 140] on button "Confirm" at bounding box center [777, 138] width 228 height 27
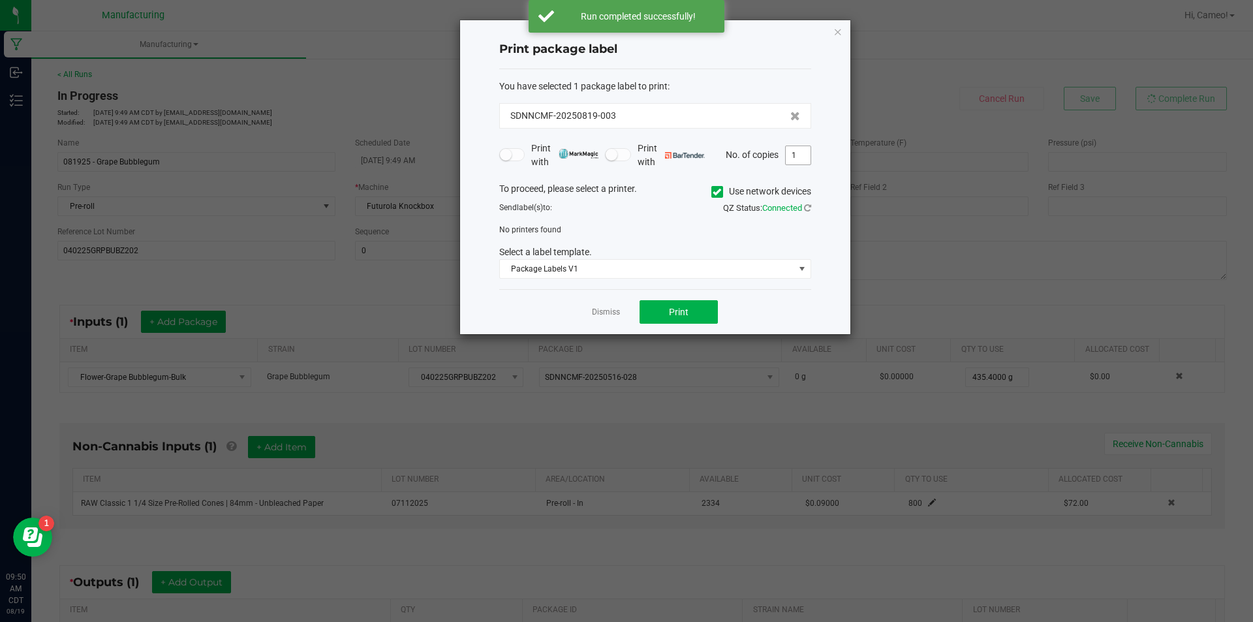
click at [794, 157] on input "1" at bounding box center [798, 155] width 25 height 18
type input "2"
click at [716, 192] on icon at bounding box center [716, 192] width 8 height 0
click at [0, 0] on input "Use network devices" at bounding box center [0, 0] width 0 height 0
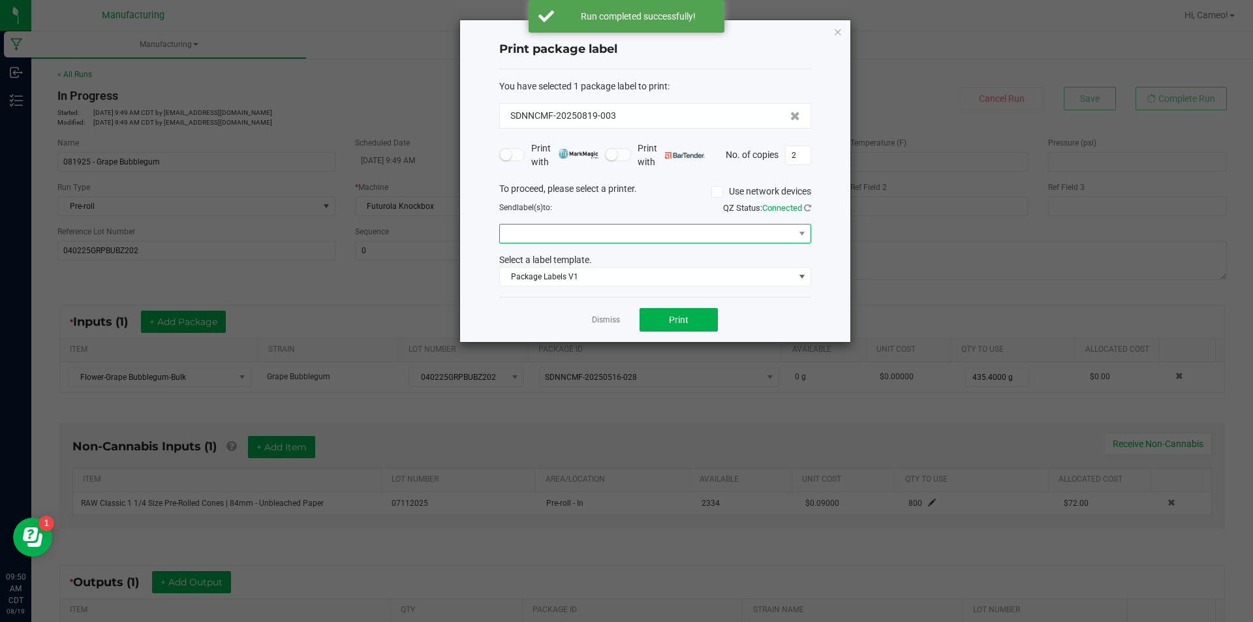
click at [709, 234] on span at bounding box center [647, 233] width 294 height 18
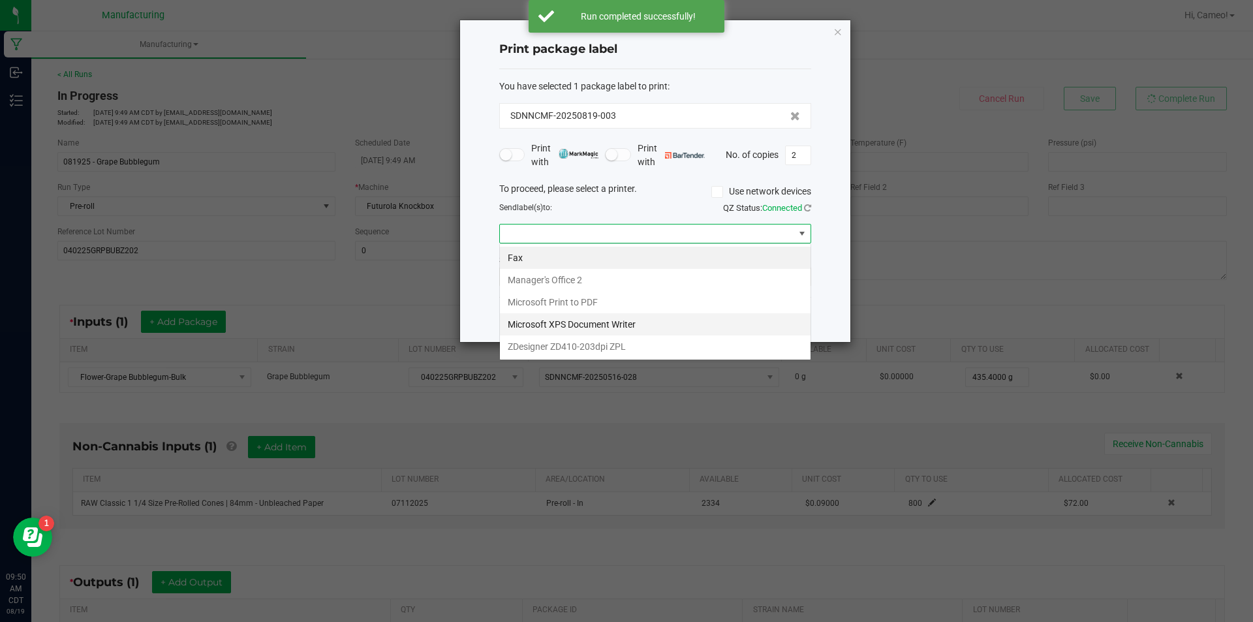
scroll to position [20, 312]
click at [643, 345] on ZPL "ZDesigner ZD410-203dpi ZPL" at bounding box center [655, 346] width 311 height 22
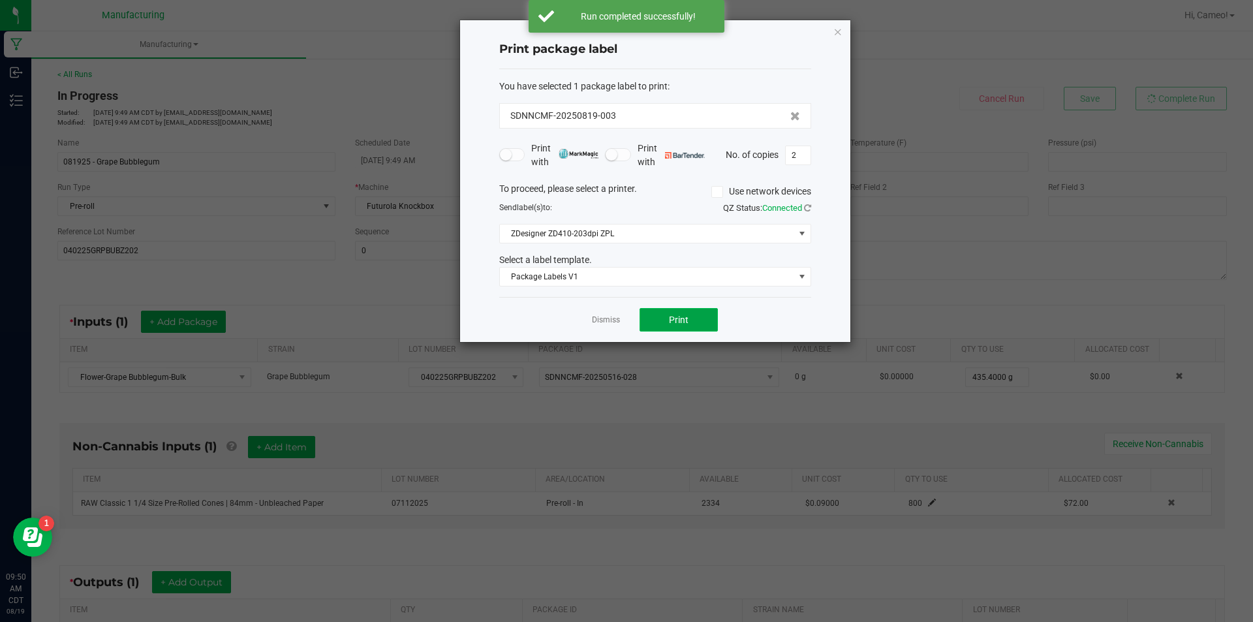
click at [677, 322] on span "Print" at bounding box center [679, 319] width 20 height 10
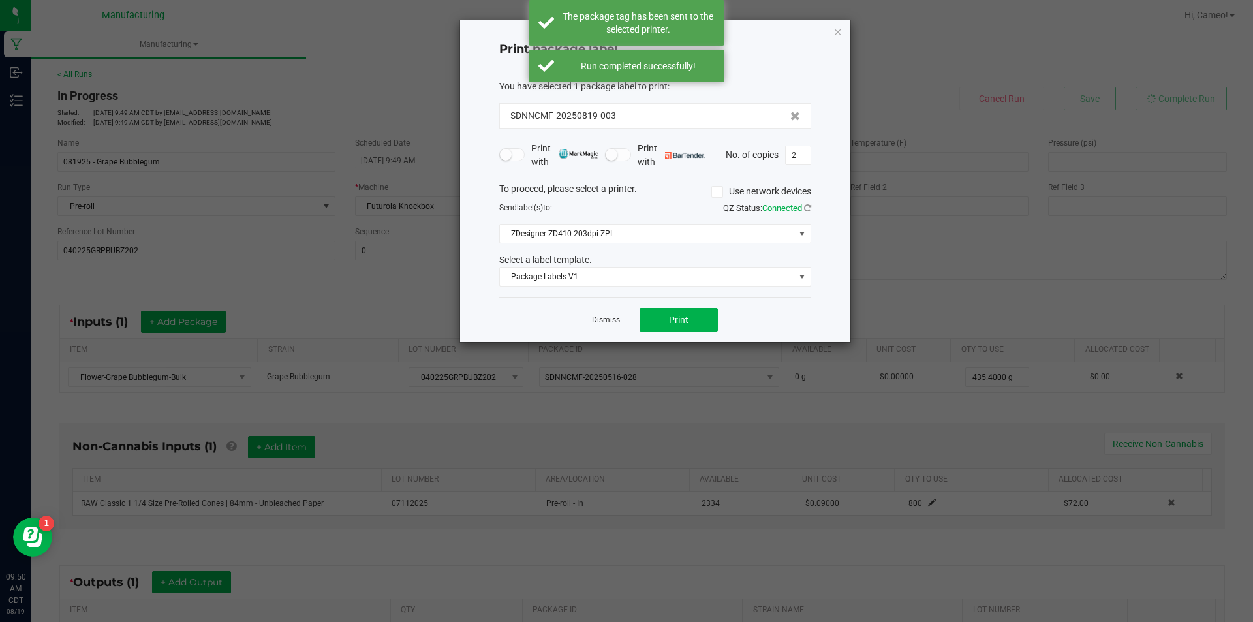
click at [611, 322] on link "Dismiss" at bounding box center [606, 319] width 28 height 11
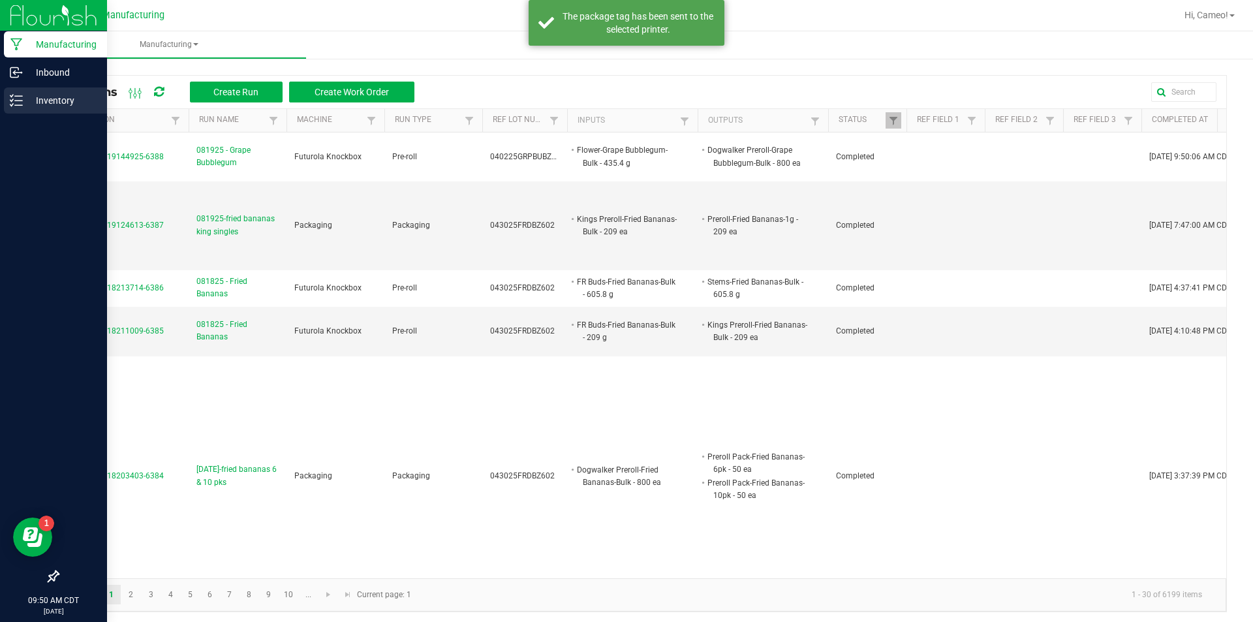
click at [35, 114] on link "Inventory" at bounding box center [53, 101] width 107 height 28
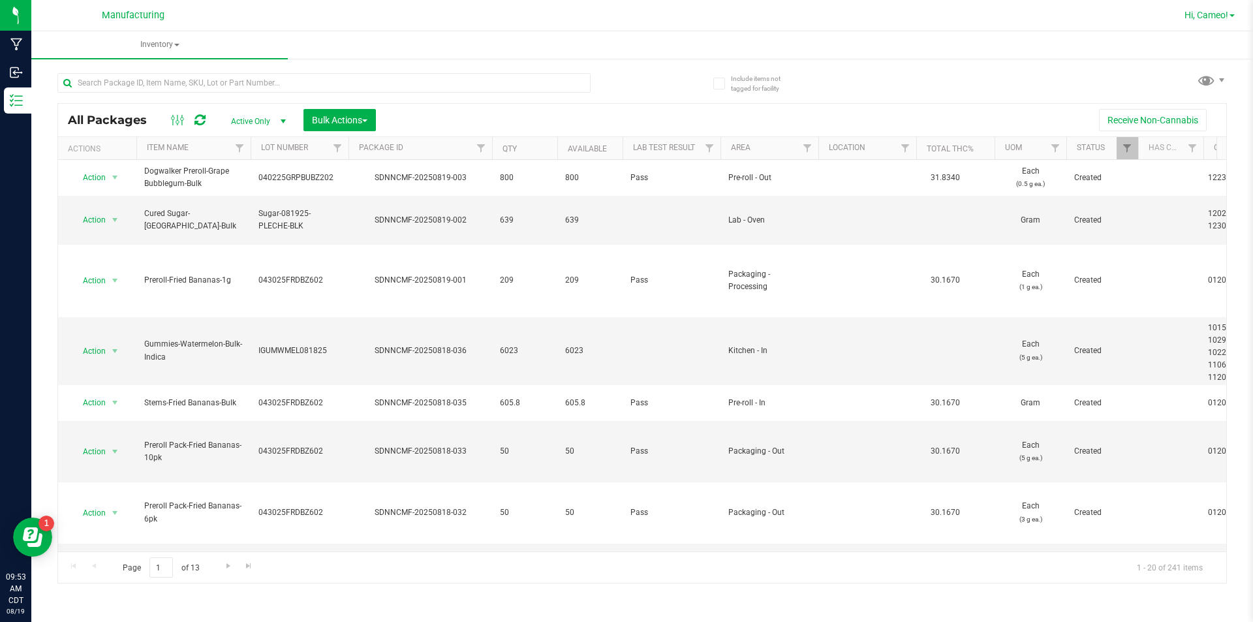
click at [1206, 18] on span "Hi, Cameo!" at bounding box center [1206, 15] width 44 height 10
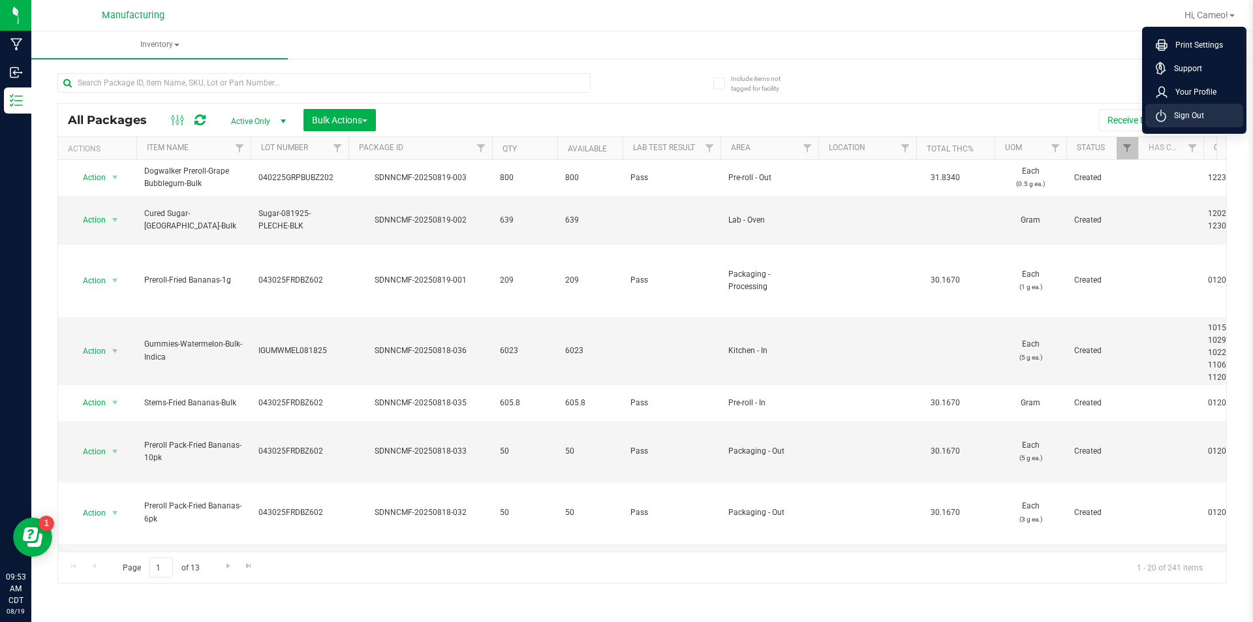
click at [1201, 117] on span "Sign Out" at bounding box center [1185, 115] width 38 height 13
